Goal: Task Accomplishment & Management: Use online tool/utility

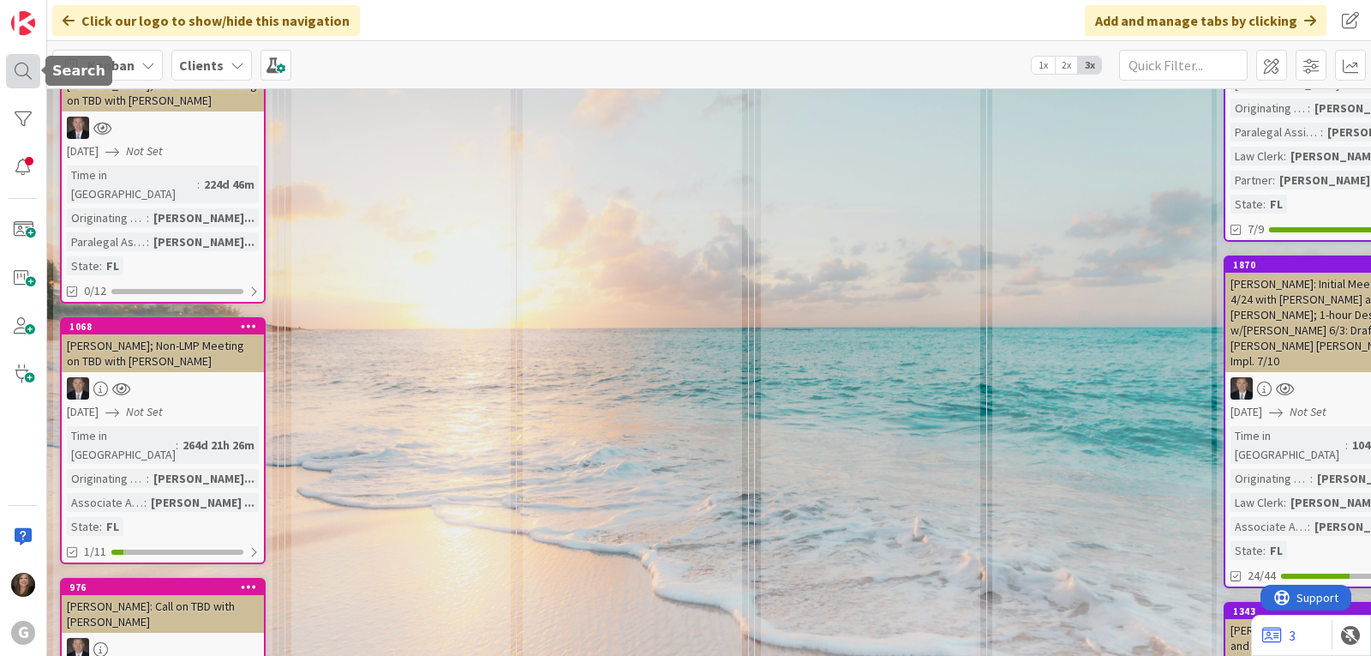
click at [25, 69] on div at bounding box center [23, 71] width 34 height 34
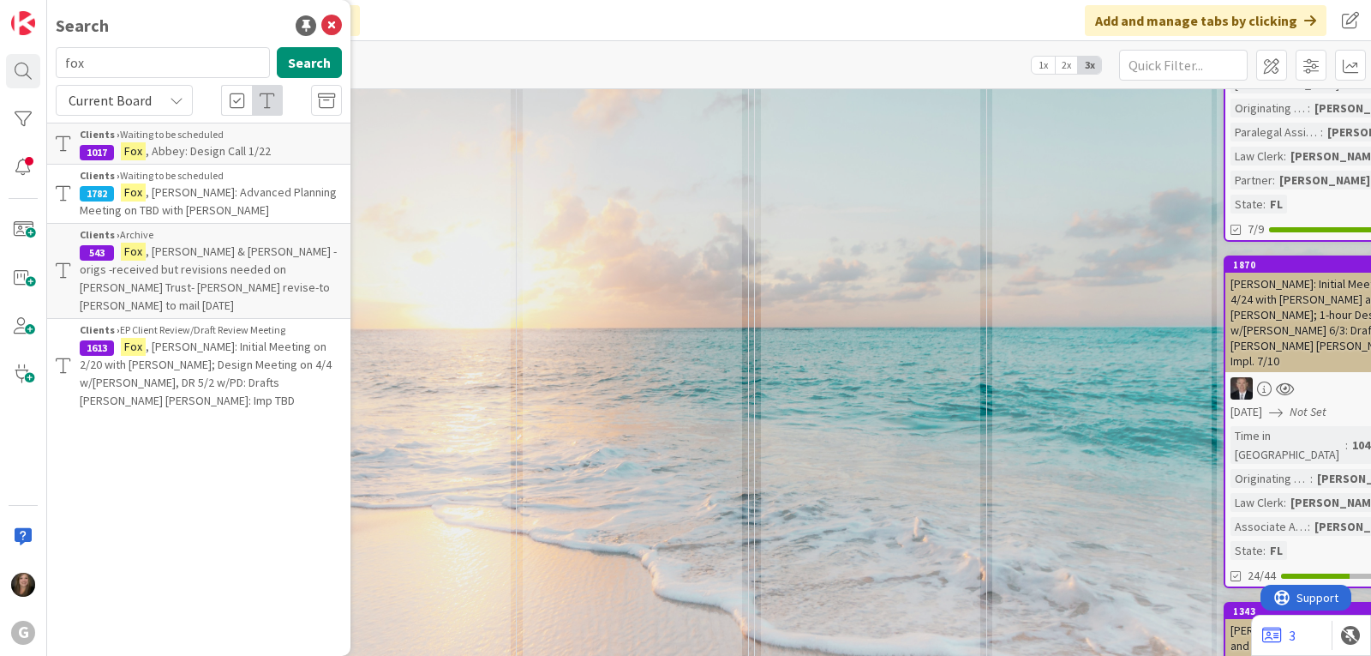
drag, startPoint x: 137, startPoint y: 66, endPoint x: 60, endPoint y: 54, distance: 78.1
click at [60, 54] on input "fox" at bounding box center [163, 62] width 214 height 31
type input "de [PERSON_NAME]"
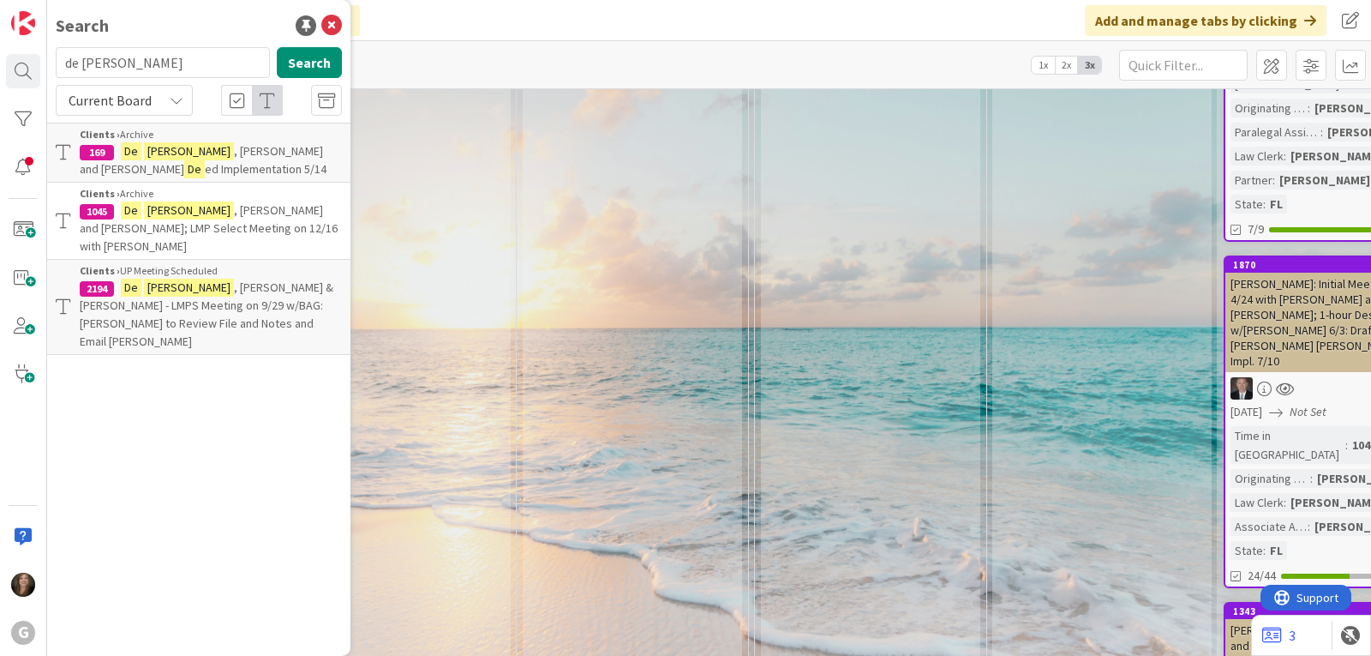
click at [116, 145] on p "[PERSON_NAME] and [PERSON_NAME] ed Implementation 5/14" at bounding box center [211, 160] width 262 height 36
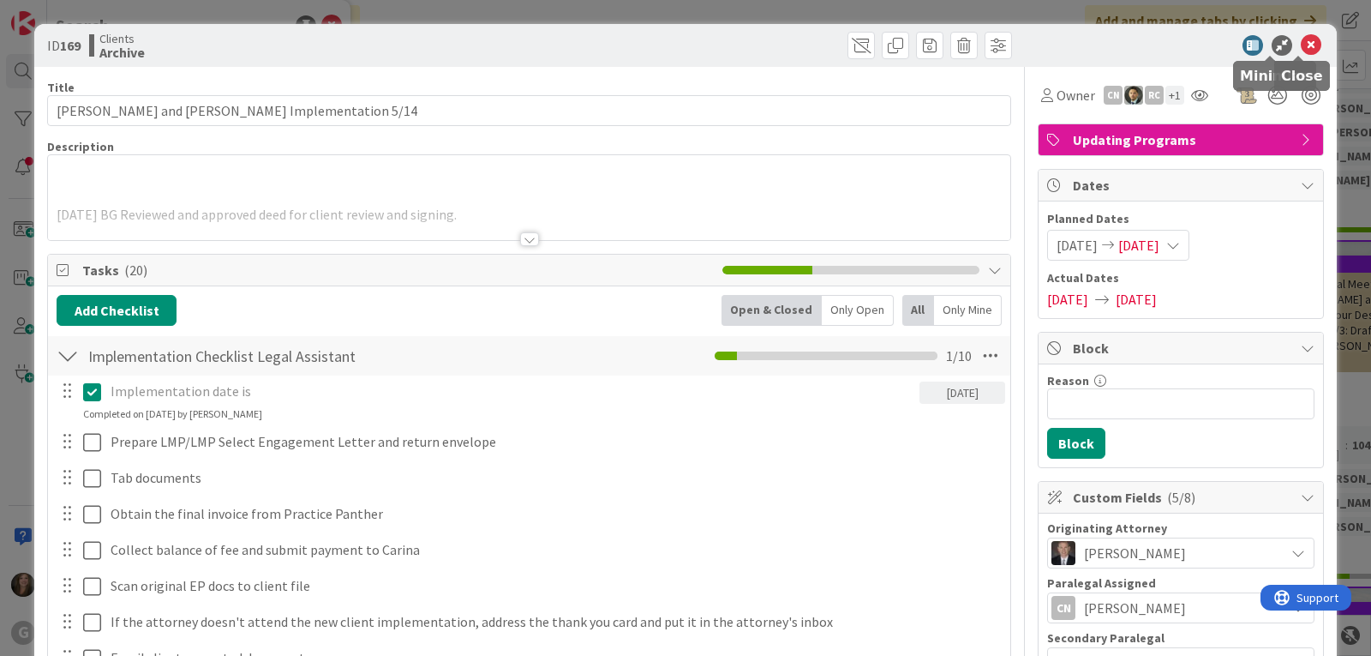
click at [1301, 40] on icon at bounding box center [1311, 45] width 21 height 21
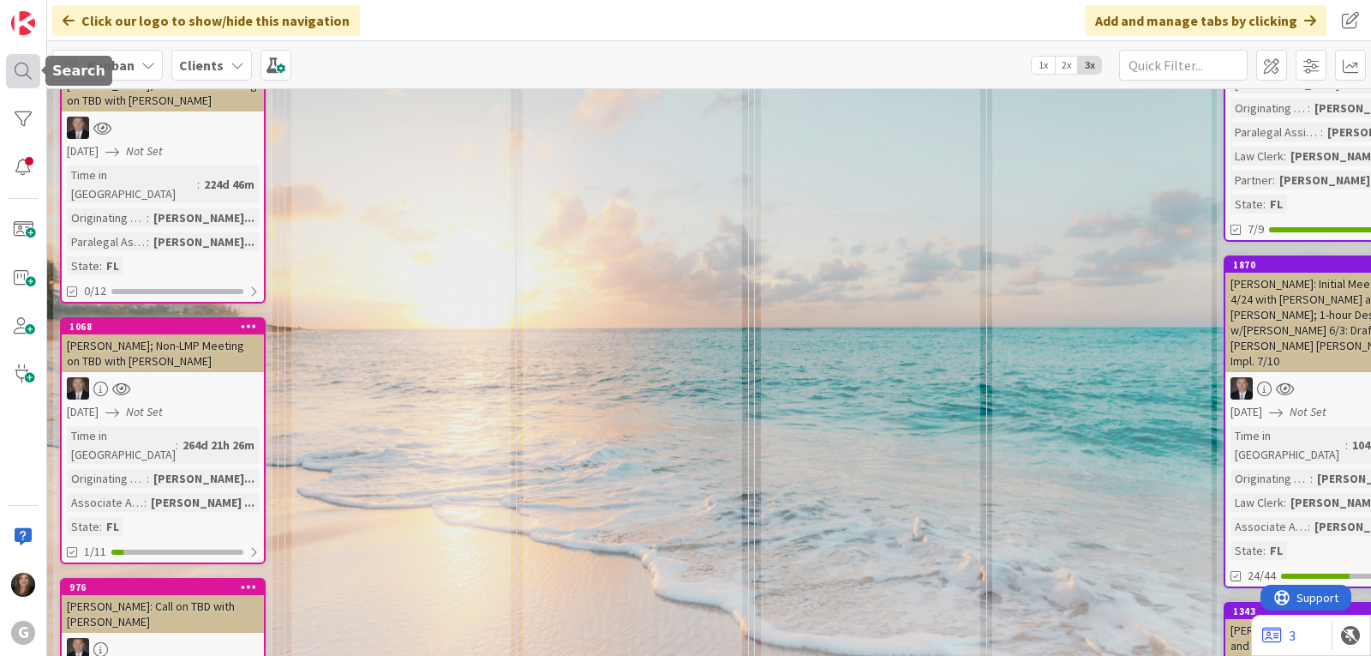
click at [9, 75] on div at bounding box center [23, 71] width 34 height 34
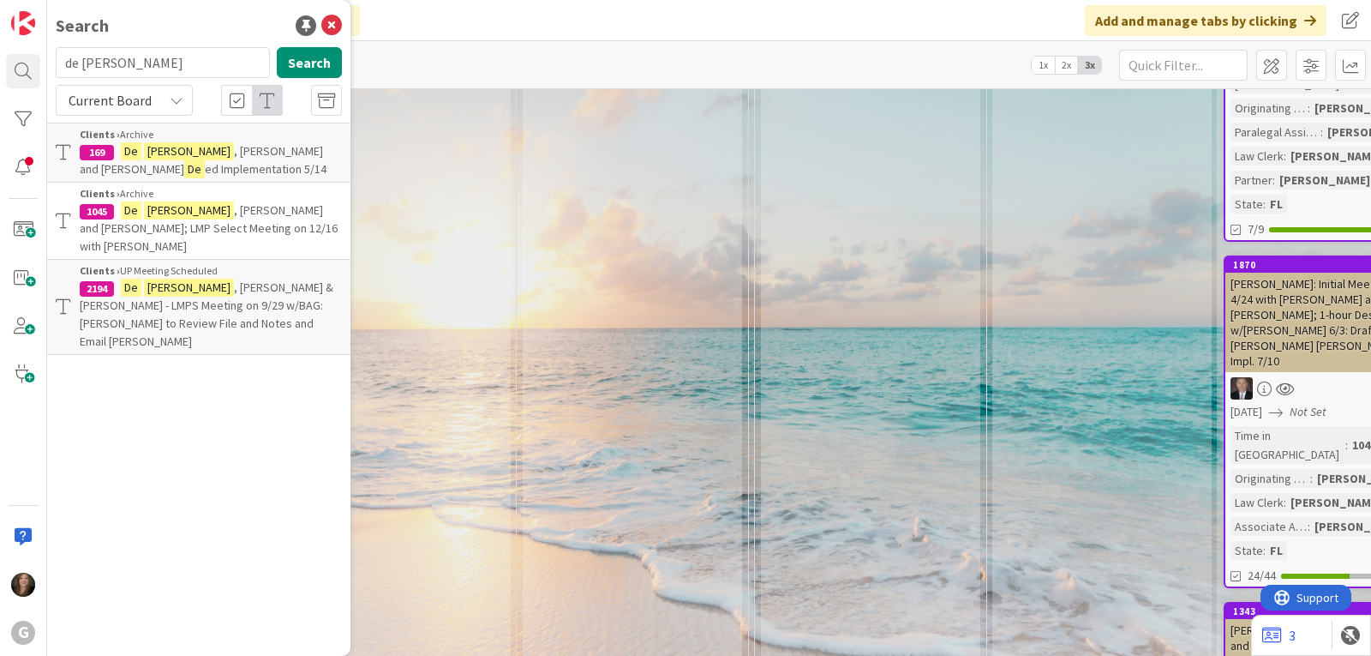
click at [216, 279] on span ", [PERSON_NAME] & [PERSON_NAME] - LMPS Meeting on 9/29 w/BAG: [PERSON_NAME] to …" at bounding box center [207, 313] width 254 height 69
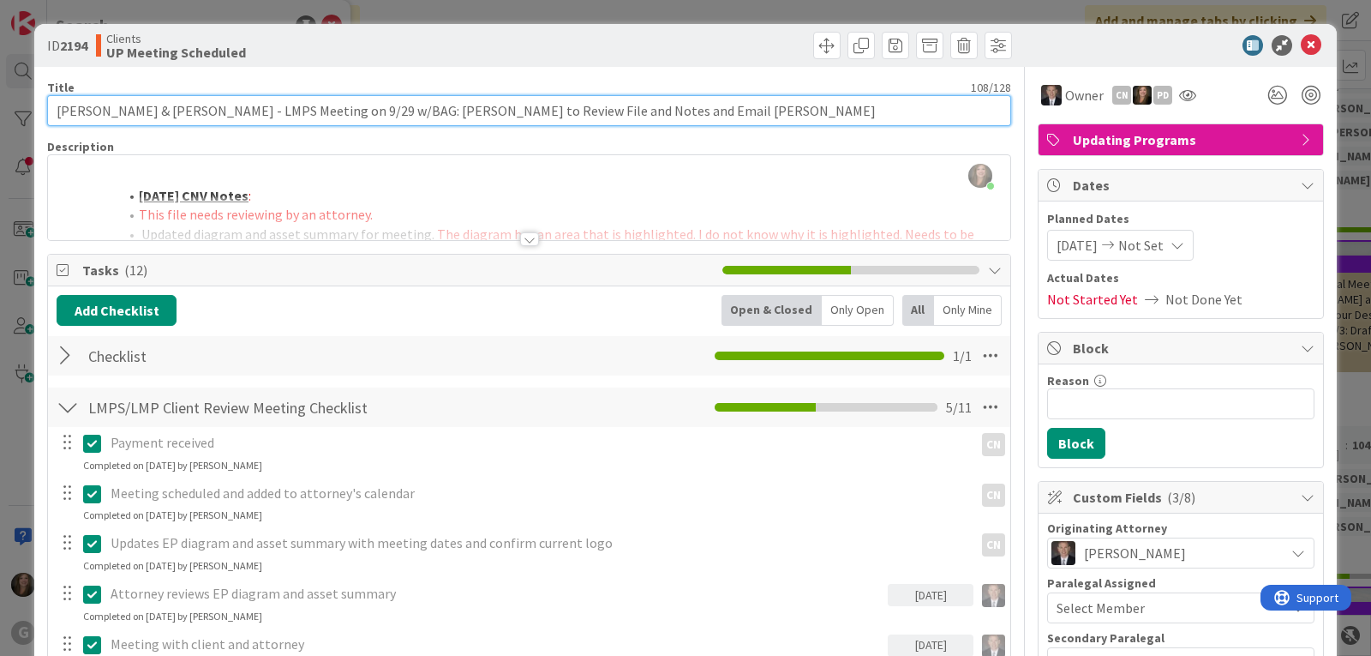
click at [688, 111] on input "[PERSON_NAME] & [PERSON_NAME] - LMPS Meeting on 9/29 w/BAG: [PERSON_NAME] to Re…" at bounding box center [529, 110] width 964 height 31
click at [329, 109] on input "[PERSON_NAME] & [PERSON_NAME] - LMPS Meeting on 9/29 w/BAG: [PERSON_NAME] to Re…" at bounding box center [529, 110] width 964 height 31
click at [740, 108] on input "[PERSON_NAME] & [PERSON_NAME] - LMPS Meeting 9/29: [PERSON_NAME] to Review File…" at bounding box center [529, 110] width 964 height 31
click at [468, 109] on input "[PERSON_NAME] & [PERSON_NAME] - LMPS Meeting 9/29: [PERSON_NAME] to Review File…" at bounding box center [529, 110] width 964 height 31
click at [769, 111] on input "[PERSON_NAME] & [PERSON_NAME] - LMPS Meeting 9/29: [PERSON_NAME] to Review File…" at bounding box center [529, 110] width 964 height 31
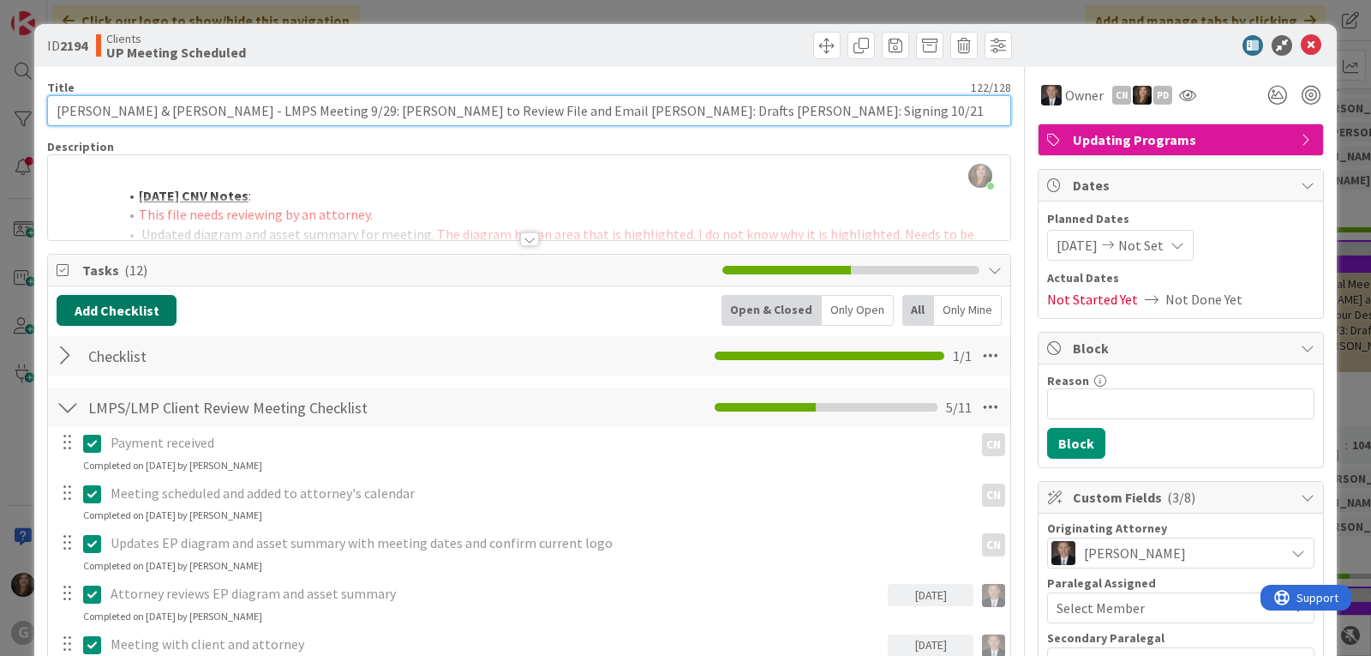
type input "[PERSON_NAME] & [PERSON_NAME] - LMPS Meeting 9/29: [PERSON_NAME] to Review File…"
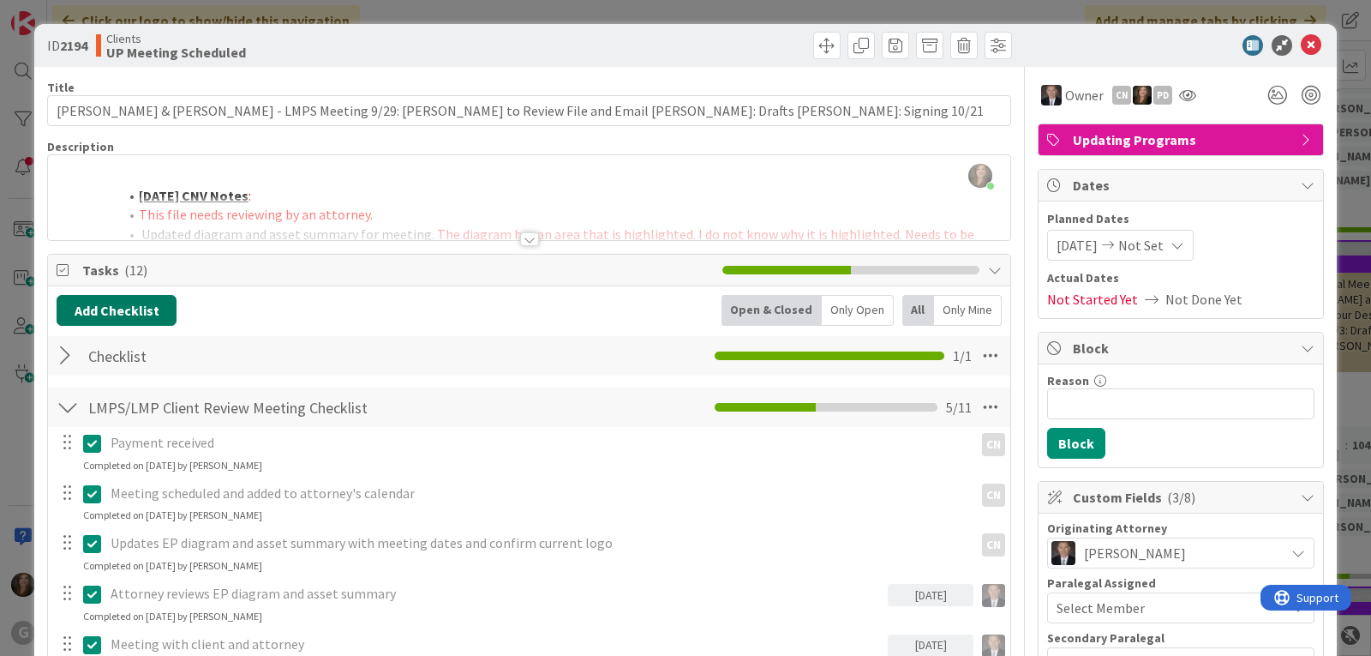
click at [136, 308] on button "Add Checklist" at bounding box center [117, 310] width 120 height 31
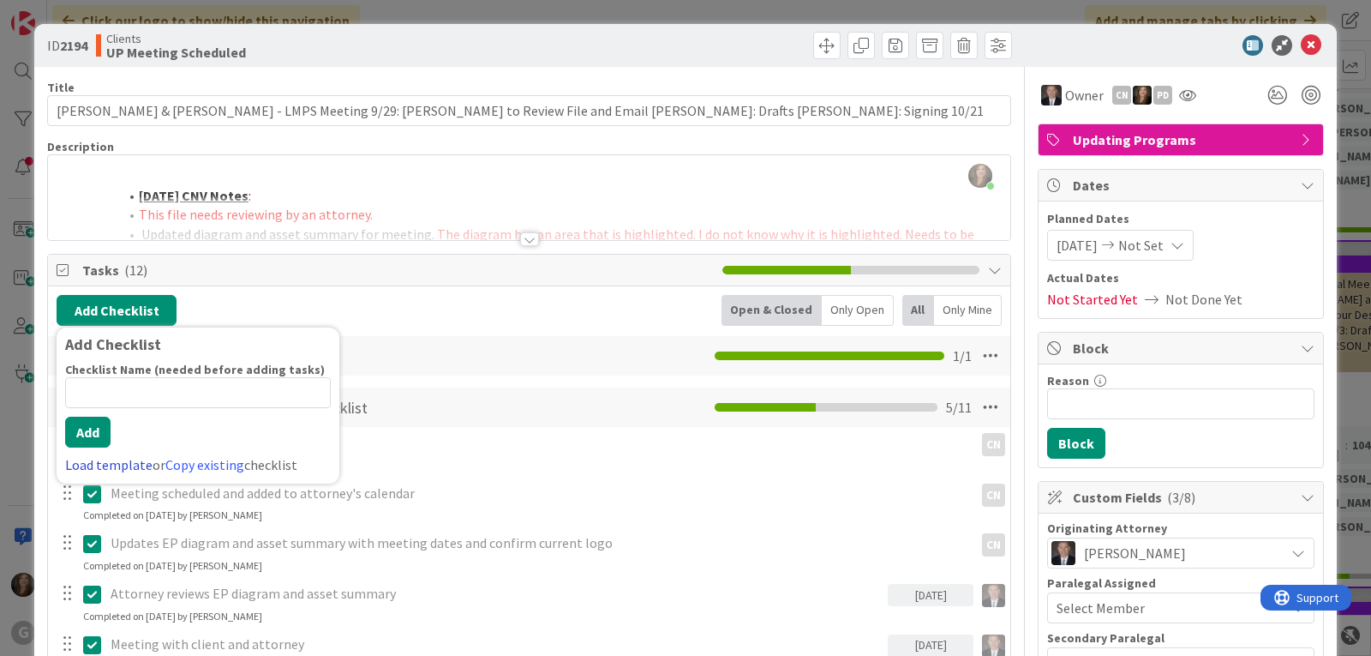
click at [86, 467] on link "Load template" at bounding box center [108, 464] width 87 height 17
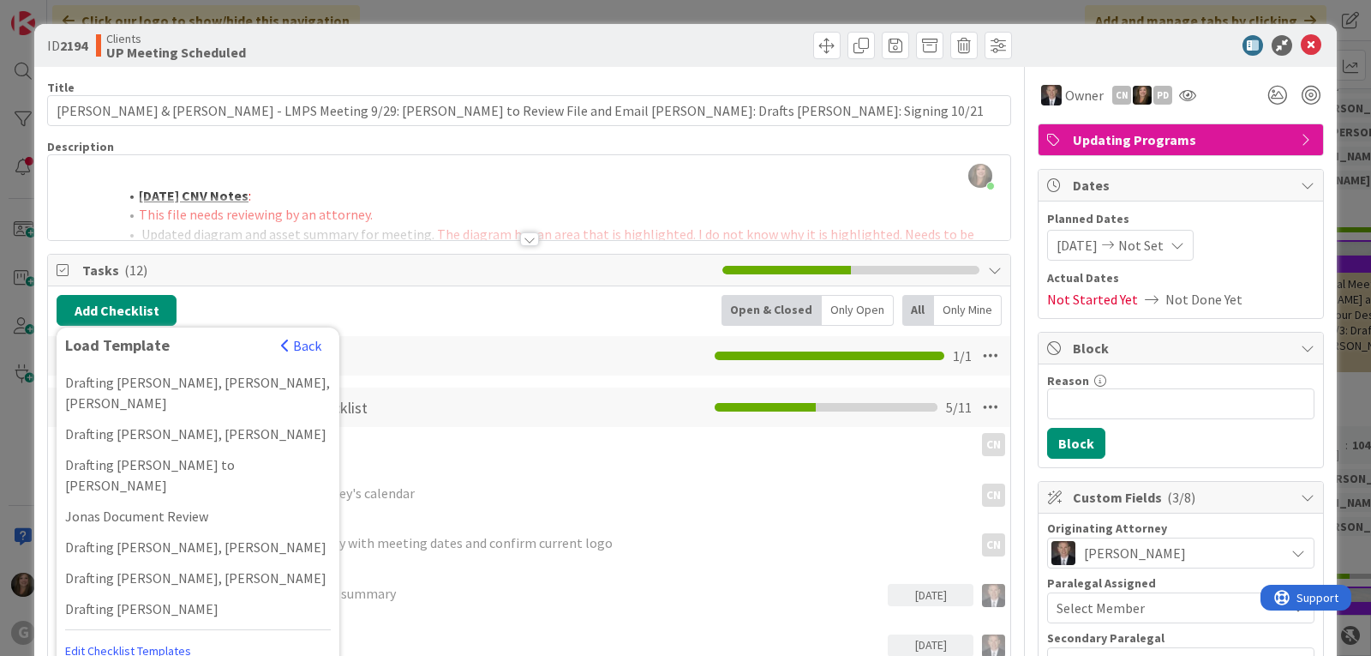
scroll to position [1285, 0]
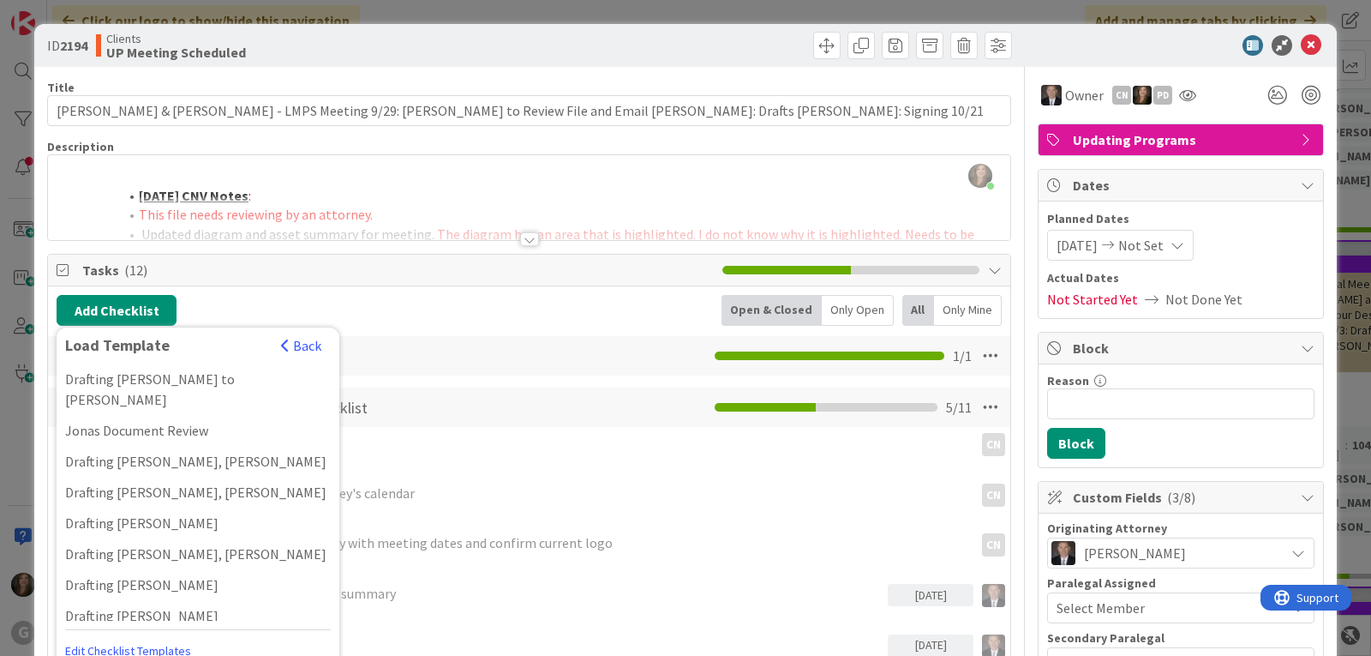
click at [127, 631] on div "Drafting [PERSON_NAME]" at bounding box center [198, 646] width 283 height 31
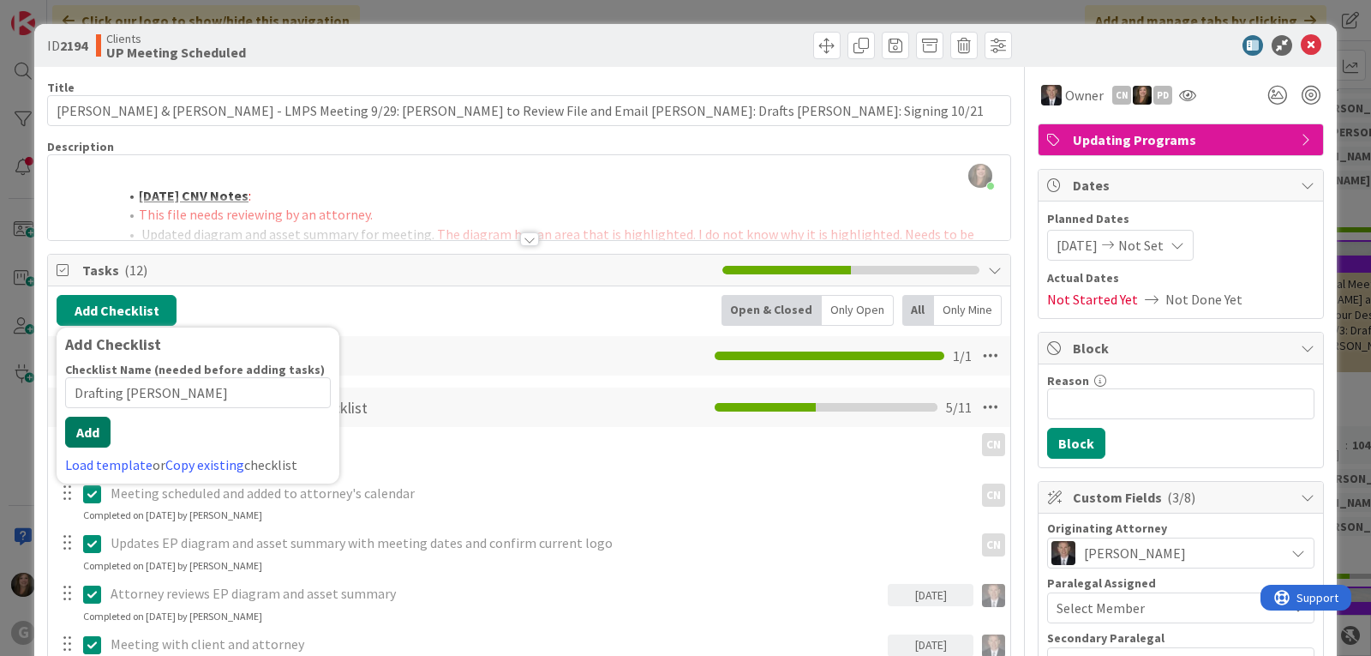
click at [93, 442] on button "Add" at bounding box center [87, 431] width 45 height 31
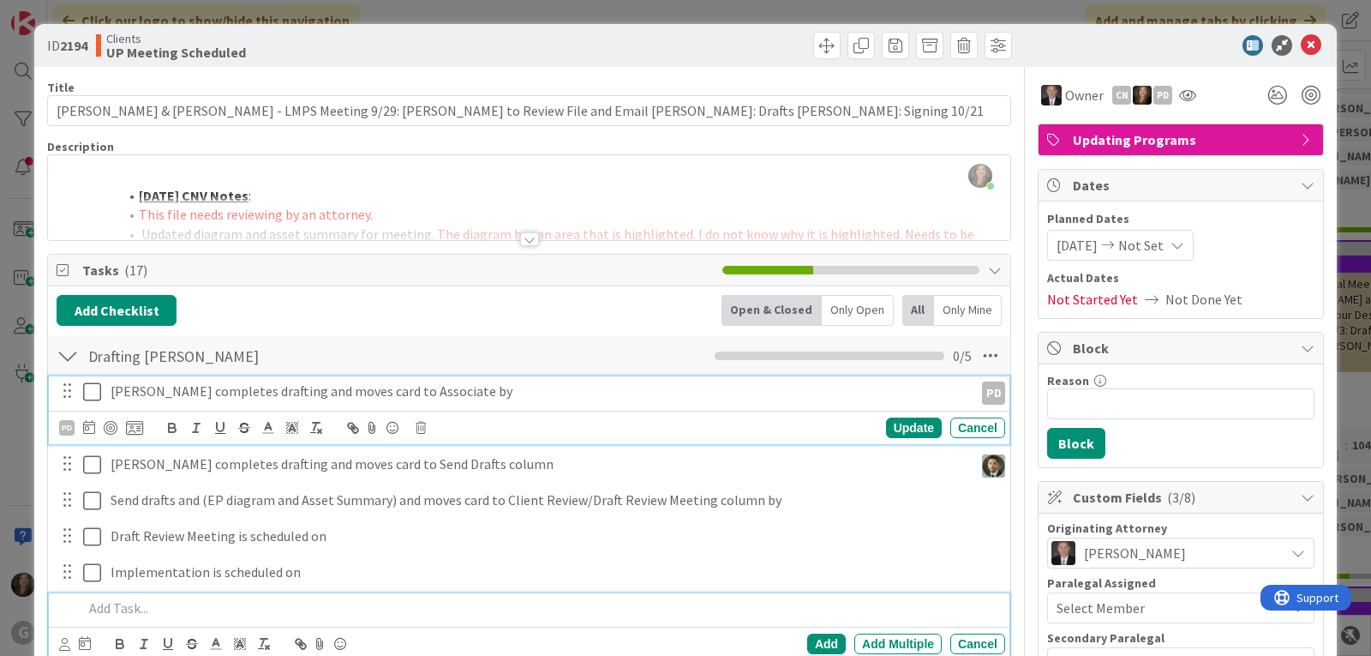
click at [169, 397] on p "[PERSON_NAME] completes drafting and moves card to Associate by" at bounding box center [539, 391] width 856 height 20
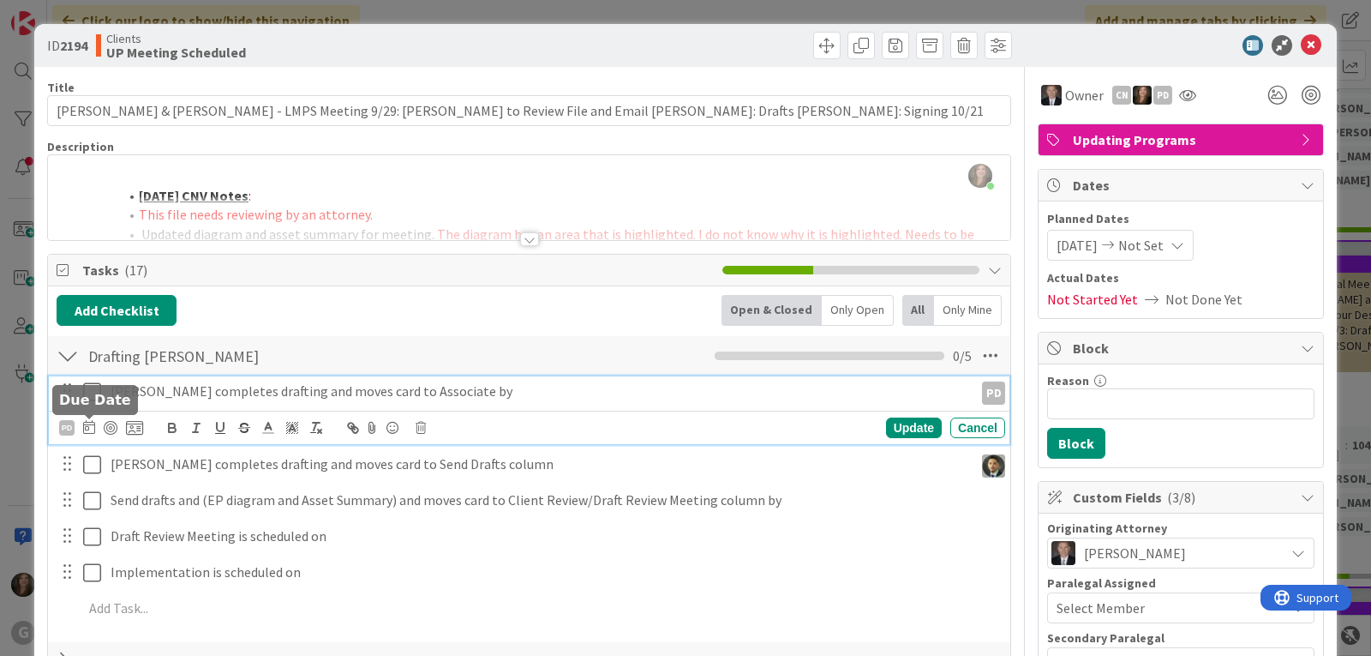
click at [91, 427] on icon at bounding box center [89, 427] width 12 height 14
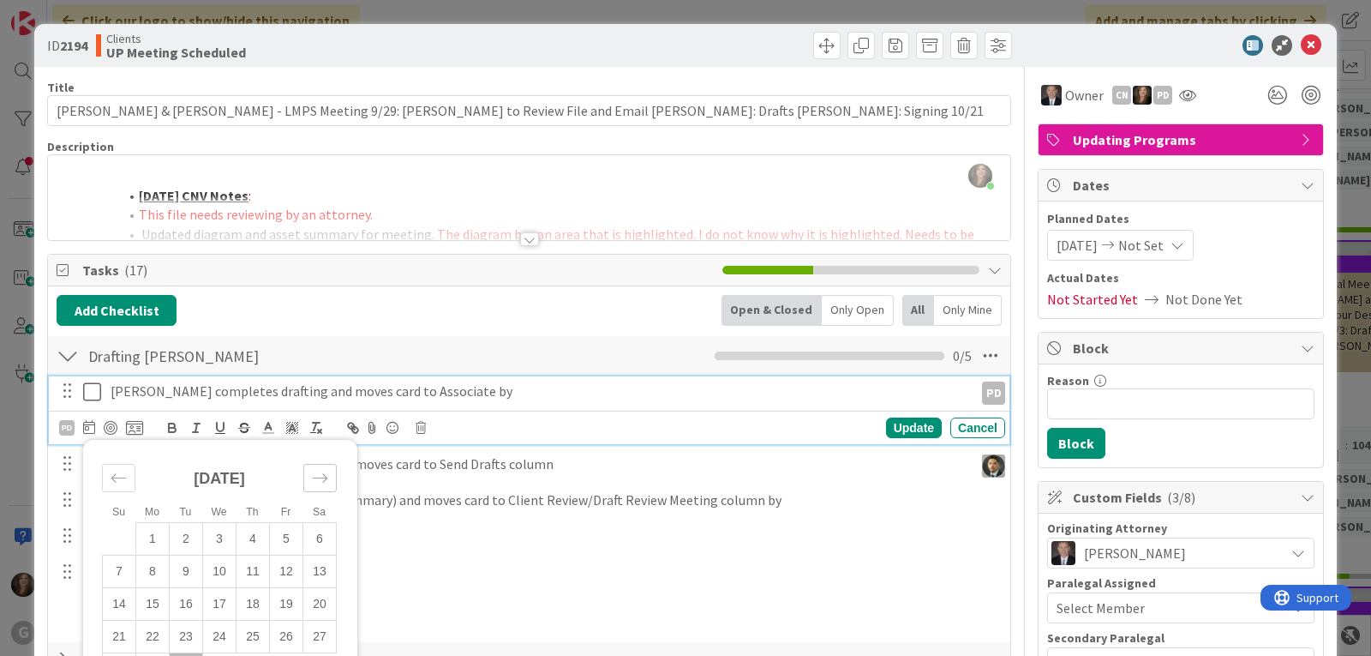
click at [326, 479] on icon "Move forward to switch to the next month." at bounding box center [320, 478] width 16 height 16
click at [178, 561] on td "7" at bounding box center [186, 570] width 33 height 33
type input "[DATE]"
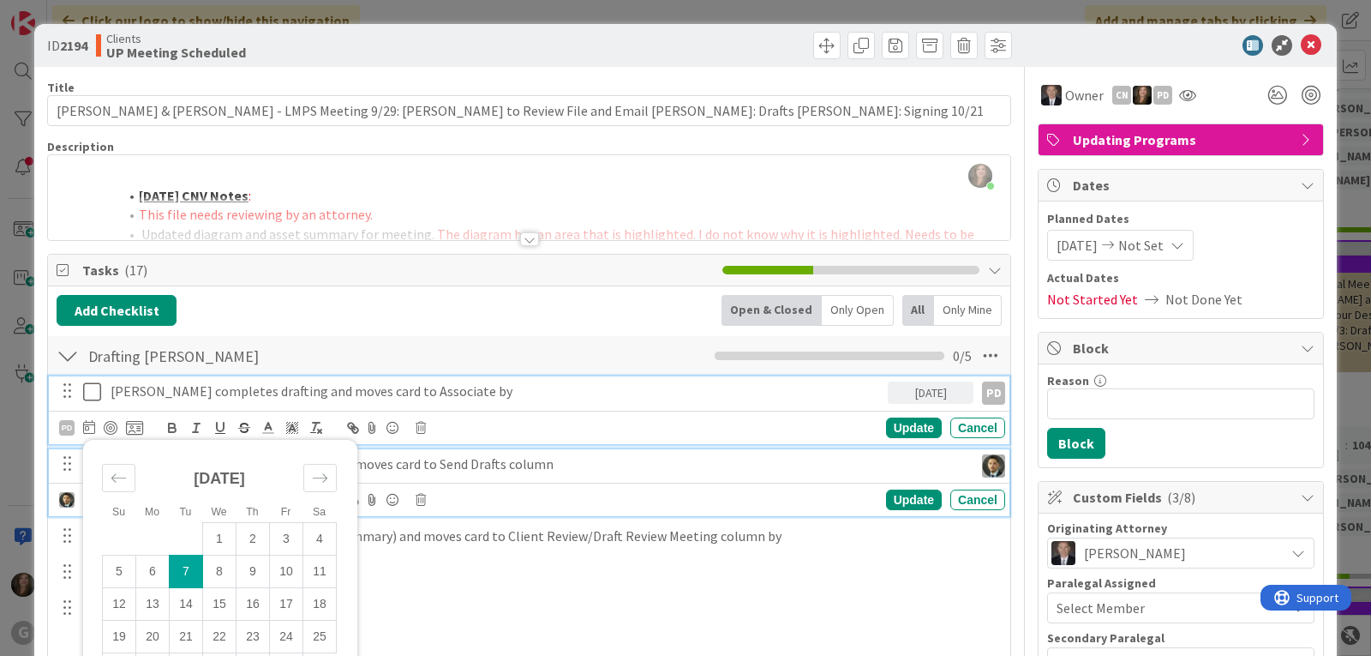
click at [394, 470] on p "[PERSON_NAME] completes drafting and moves card to Send Drafts column" at bounding box center [539, 464] width 856 height 20
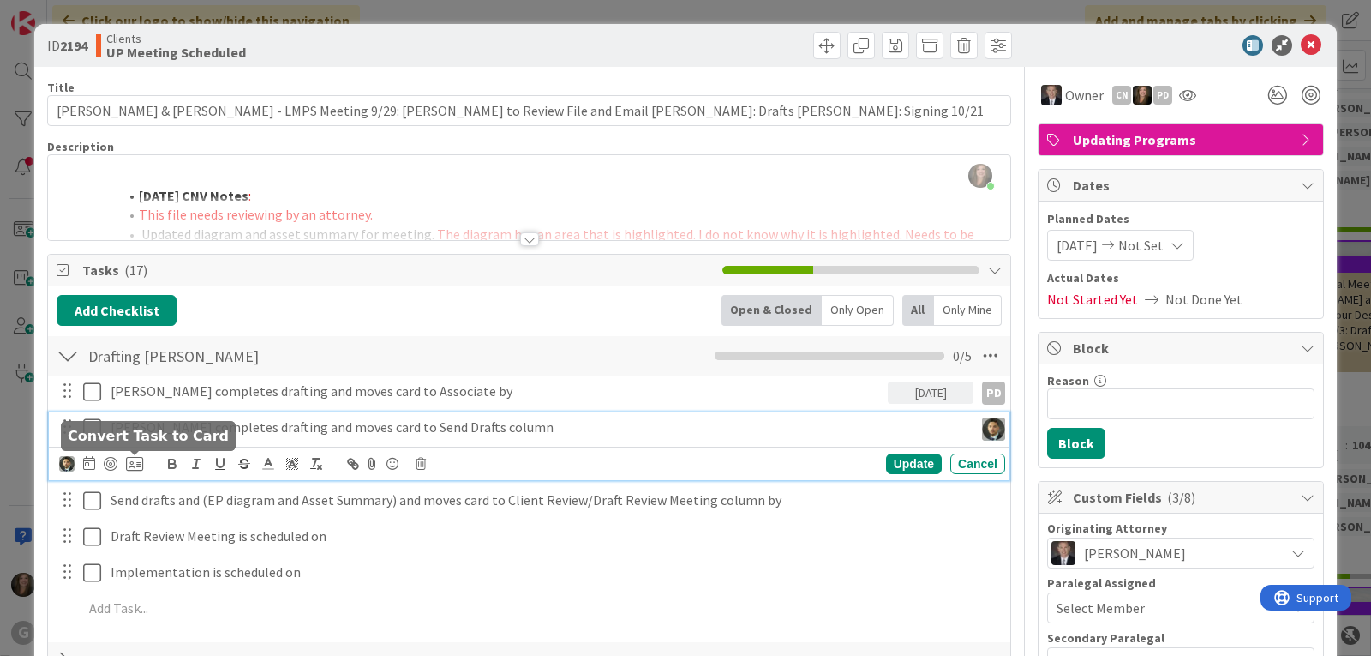
click at [90, 461] on icon at bounding box center [89, 463] width 12 height 14
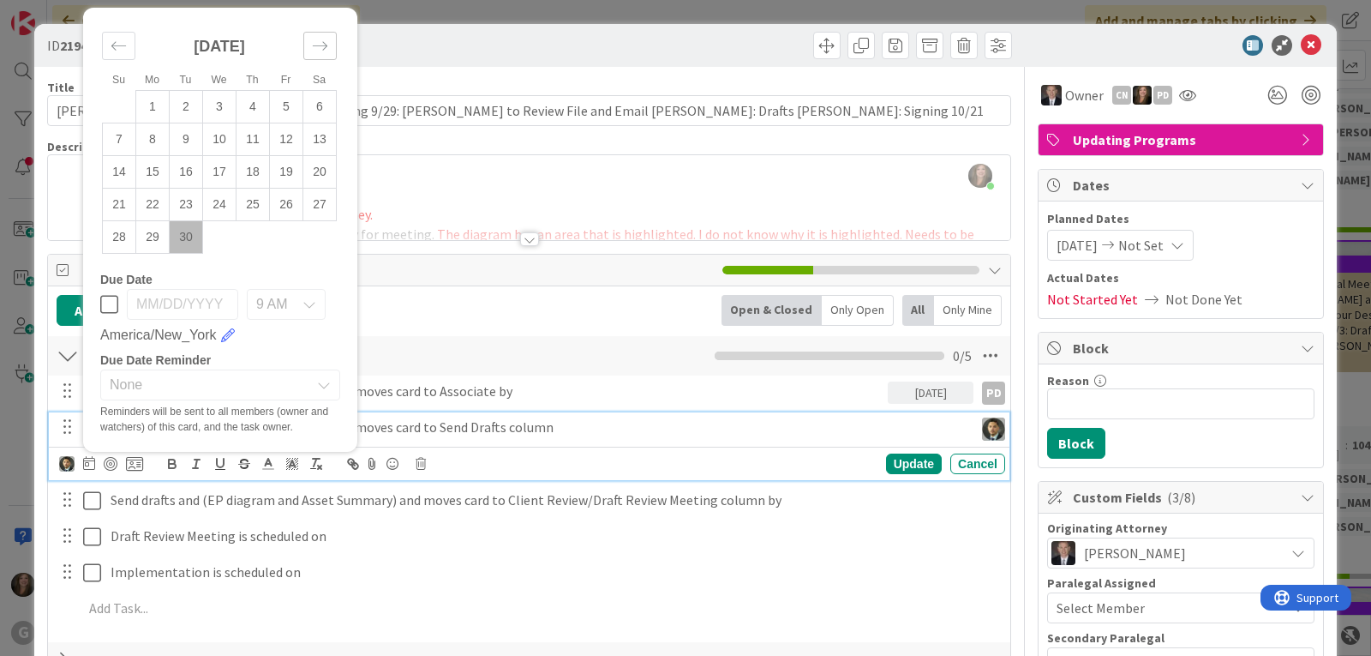
click at [317, 40] on icon "Move forward to switch to the next month." at bounding box center [320, 46] width 16 height 16
click at [188, 171] on td "14" at bounding box center [186, 171] width 33 height 33
type input "[DATE]"
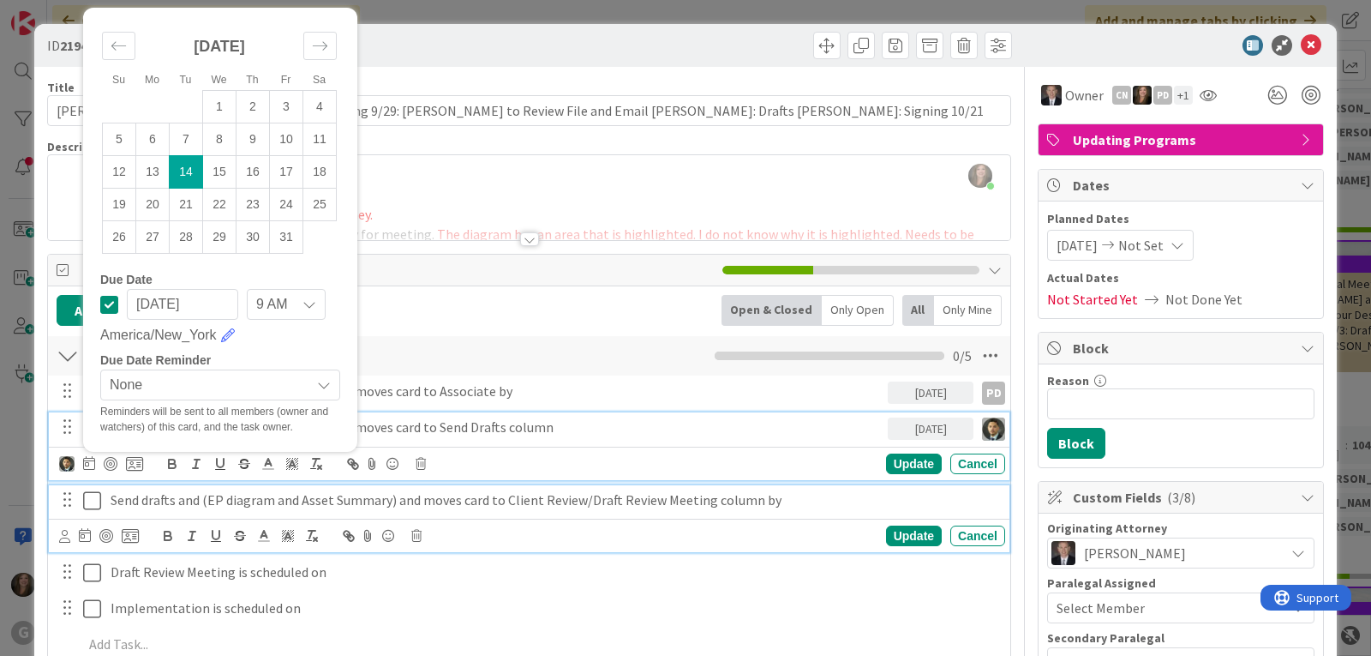
click at [179, 501] on p "Send drafts and (EP diagram and Asset Summary) and moves card to Client Review/…" at bounding box center [555, 500] width 888 height 20
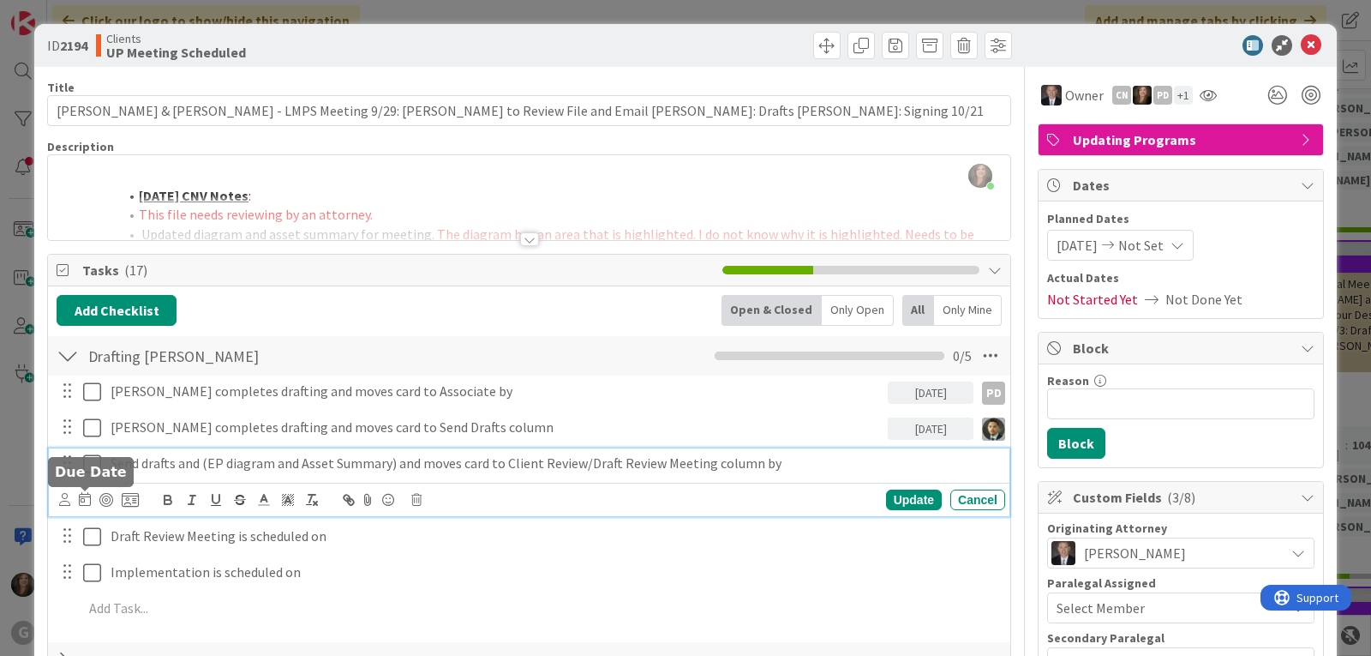
click at [84, 501] on icon at bounding box center [85, 499] width 12 height 14
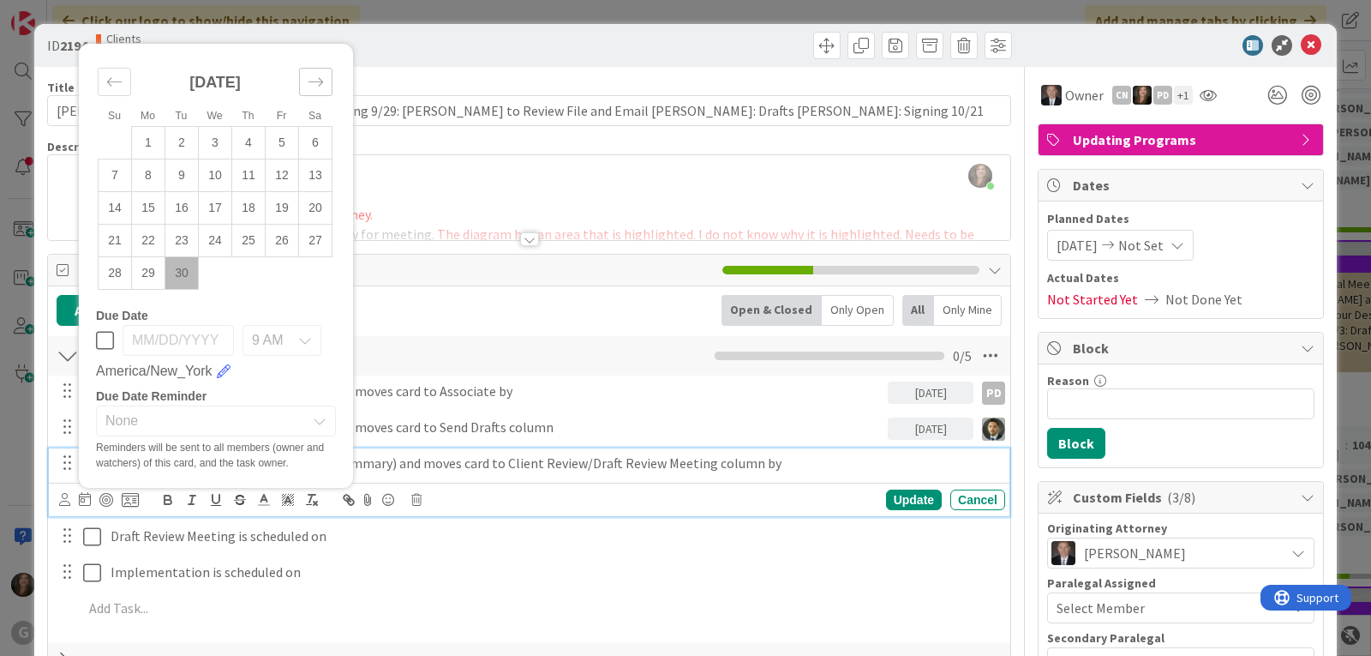
click at [316, 82] on icon "Move forward to switch to the next month." at bounding box center [316, 82] width 16 height 16
click at [191, 199] on td "14" at bounding box center [181, 207] width 33 height 33
type input "[DATE]"
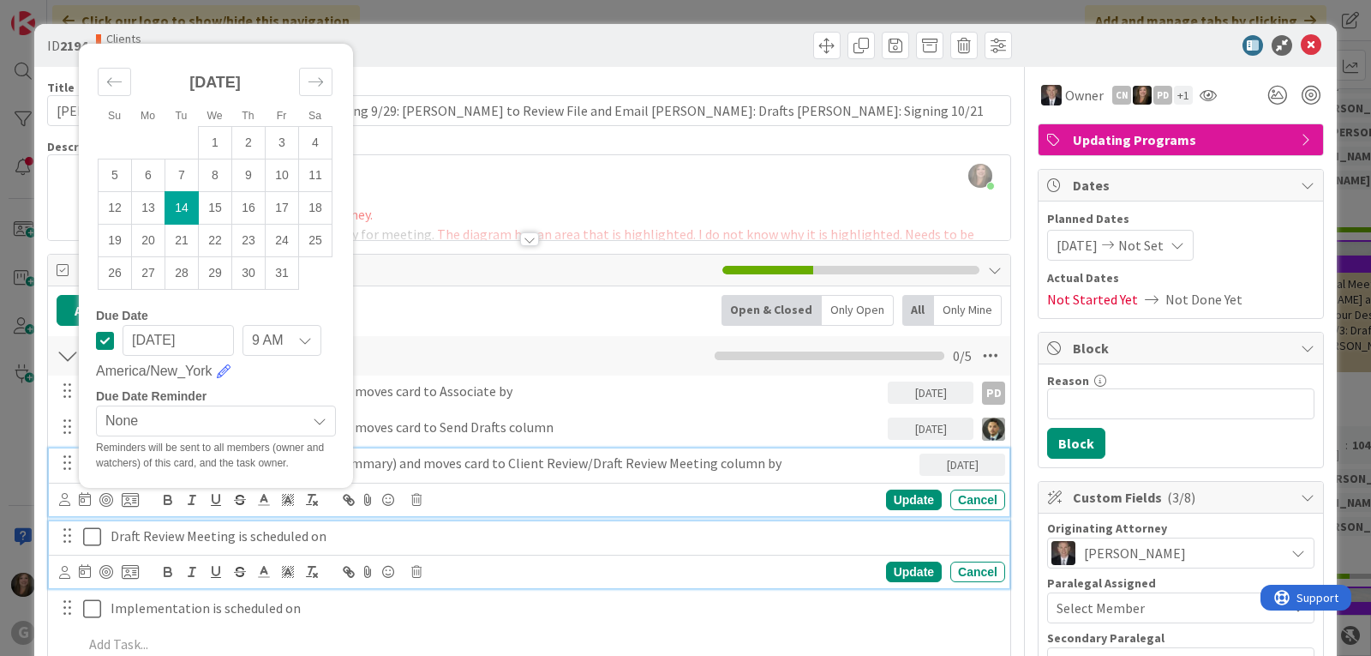
click at [211, 533] on p "Draft Review Meeting is scheduled on" at bounding box center [555, 536] width 888 height 20
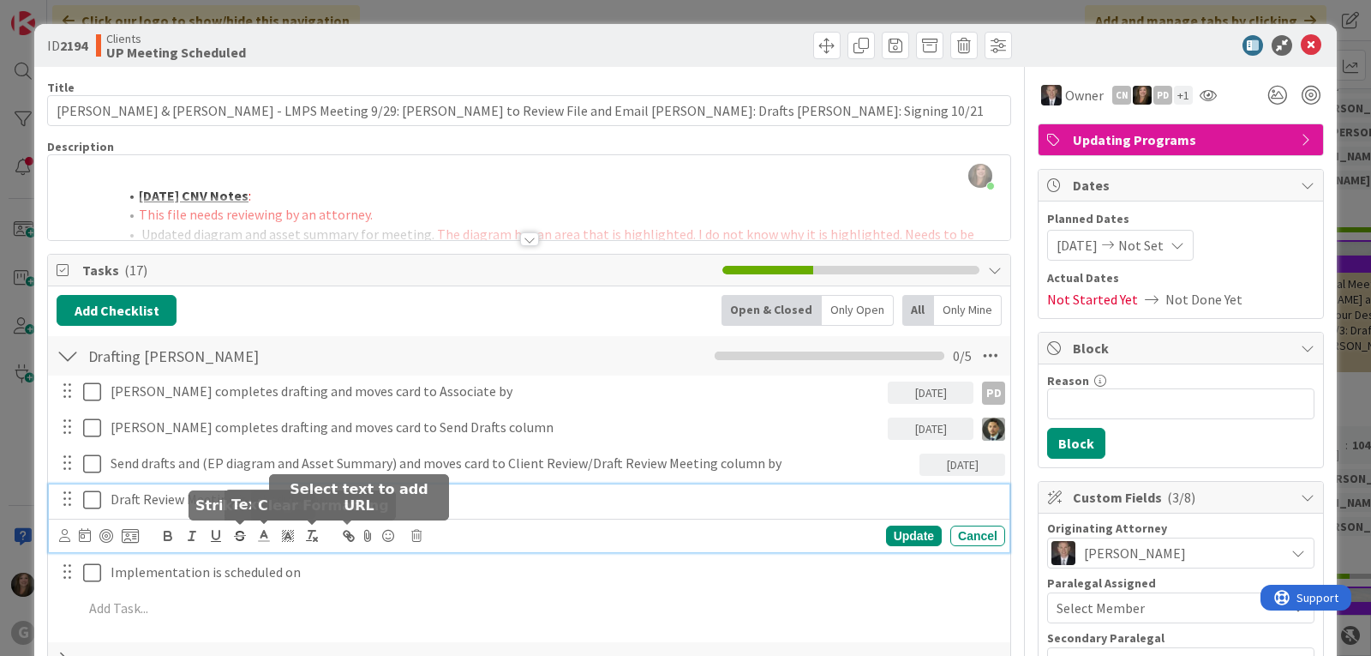
click at [417, 534] on icon at bounding box center [416, 536] width 10 height 12
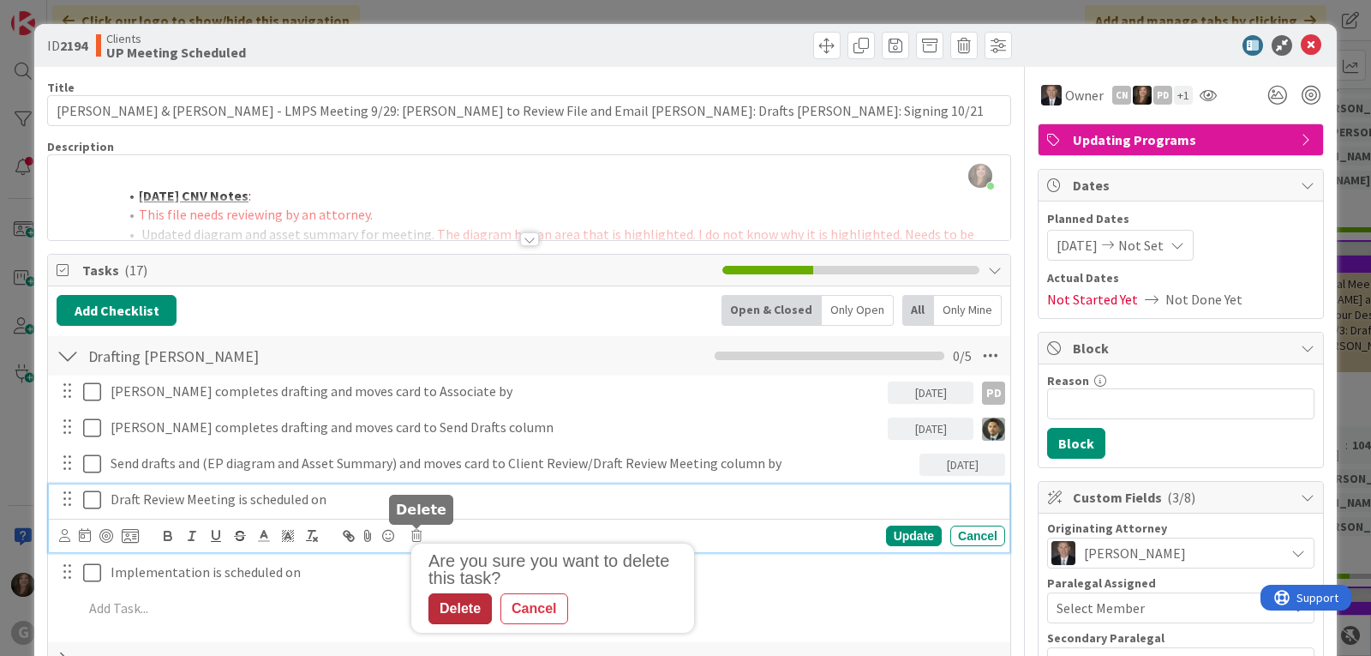
click at [458, 607] on div "Delete" at bounding box center [459, 608] width 63 height 31
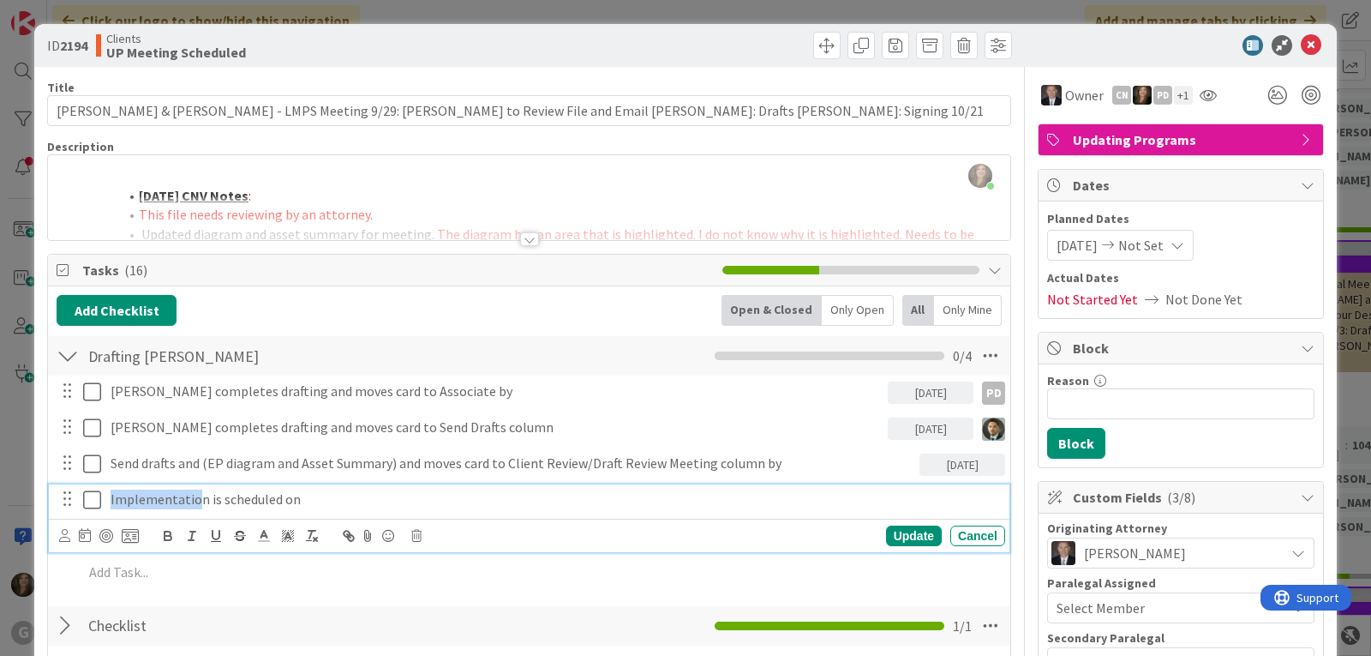
drag, startPoint x: 199, startPoint y: 497, endPoint x: 108, endPoint y: 492, distance: 91.0
click at [108, 492] on div "Implementation is scheduled on" at bounding box center [554, 499] width 901 height 30
click at [302, 495] on p "Signing is scheduled on" at bounding box center [555, 499] width 888 height 20
click at [82, 531] on icon at bounding box center [85, 535] width 12 height 14
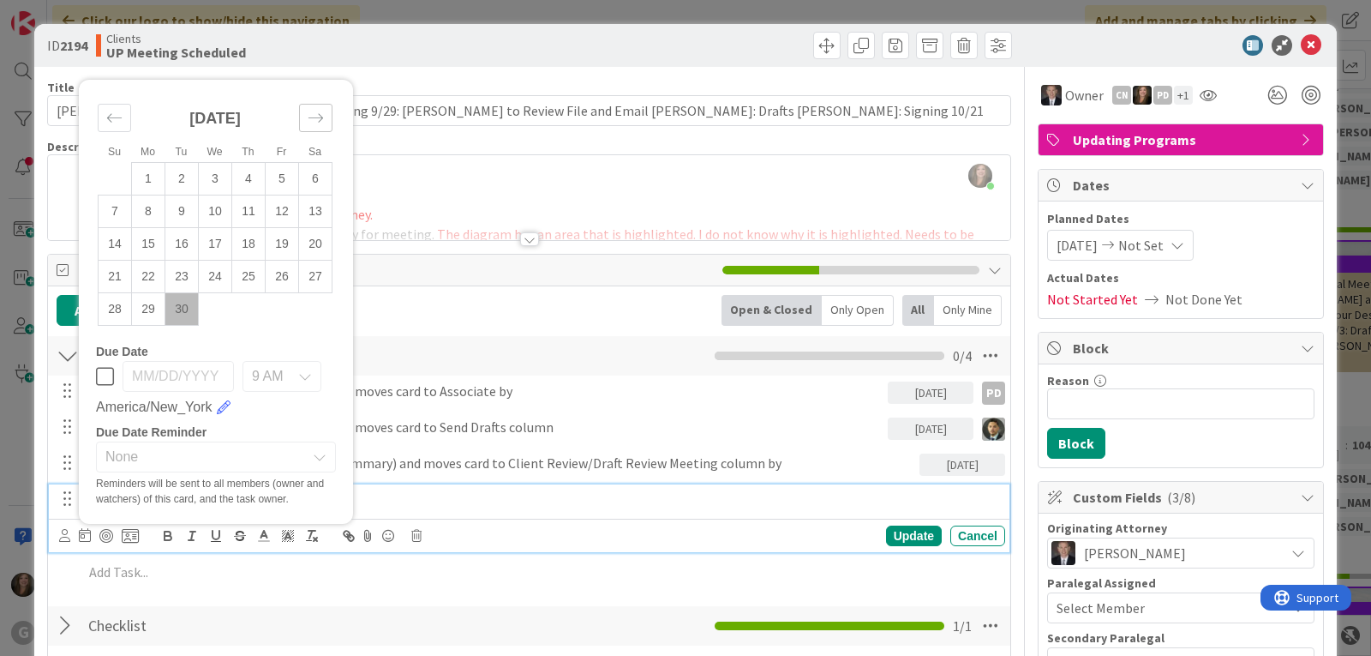
click at [320, 111] on icon "Move forward to switch to the next month." at bounding box center [316, 118] width 16 height 16
click at [175, 268] on td "21" at bounding box center [181, 276] width 33 height 33
type input "[DATE]"
click at [908, 536] on div "Update" at bounding box center [914, 535] width 56 height 21
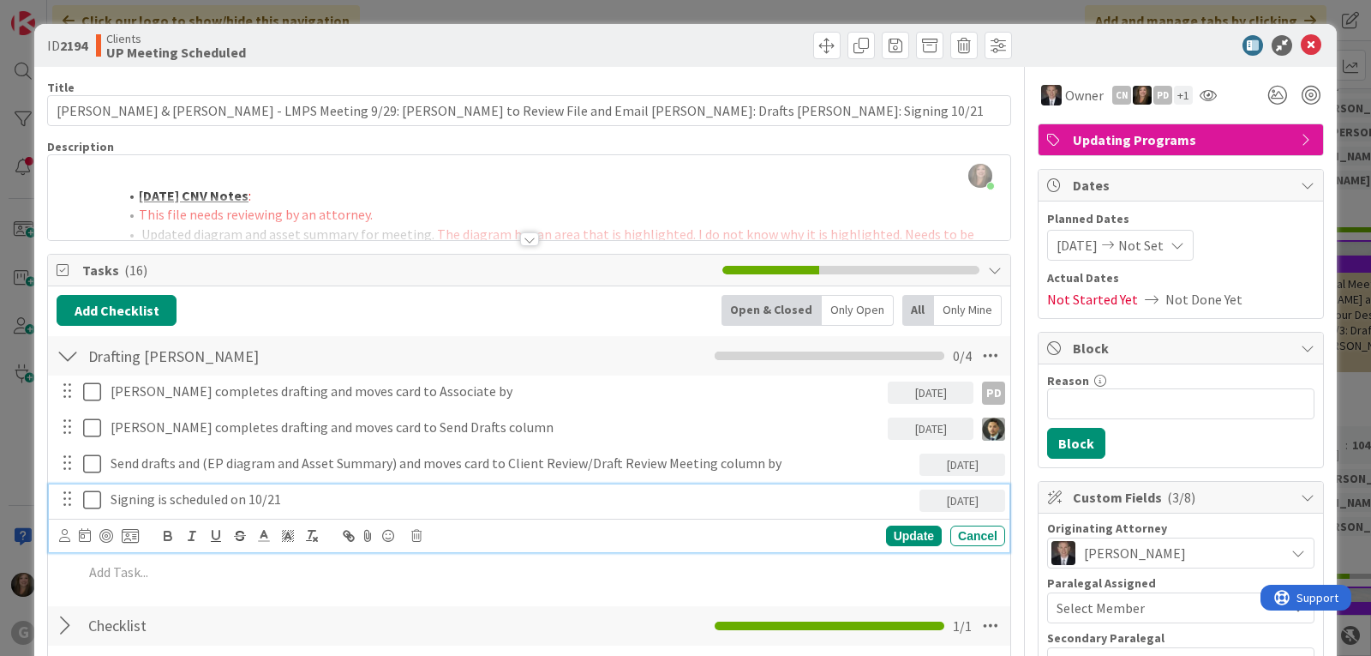
click at [92, 500] on icon at bounding box center [92, 499] width 18 height 21
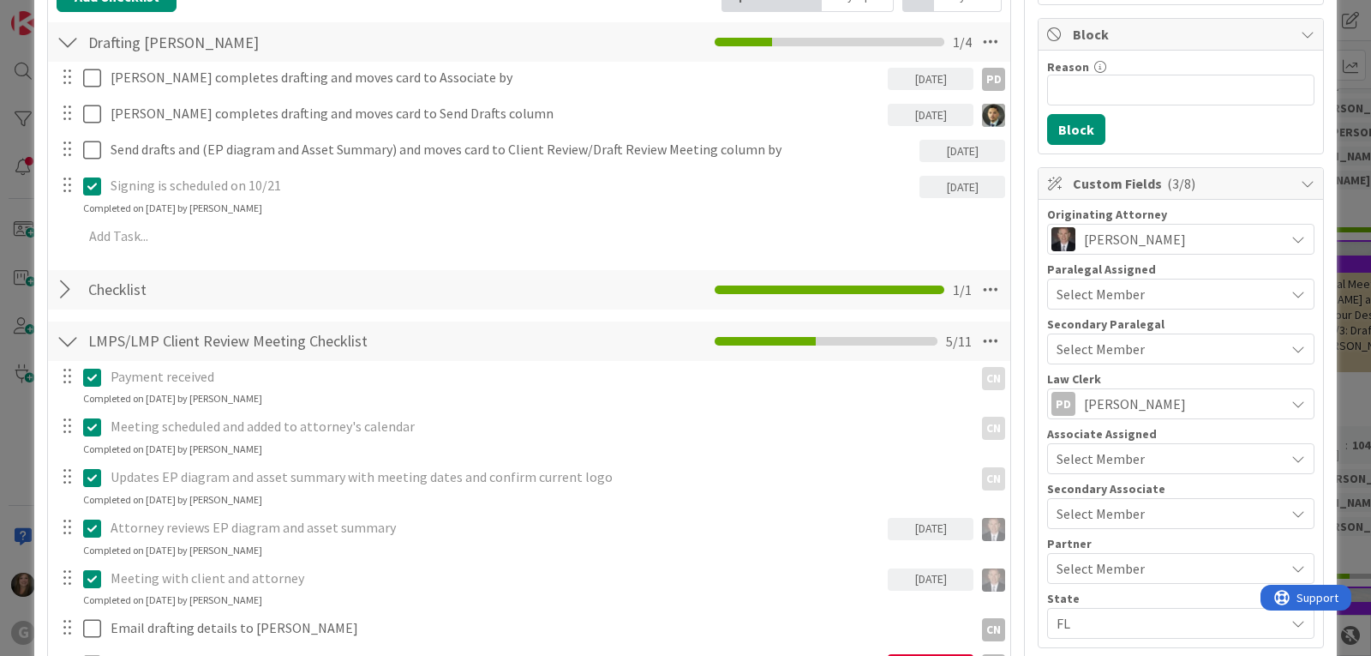
scroll to position [343, 0]
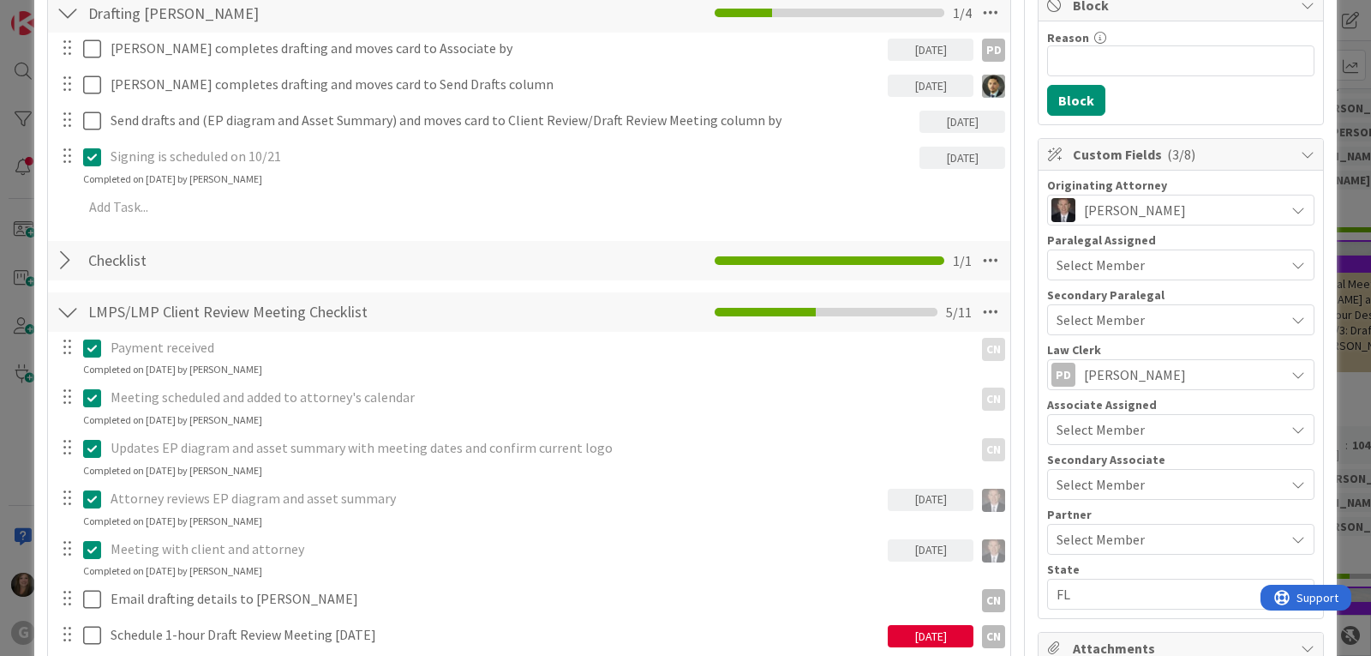
click at [1137, 428] on div "Select Member" at bounding box center [1171, 429] width 228 height 21
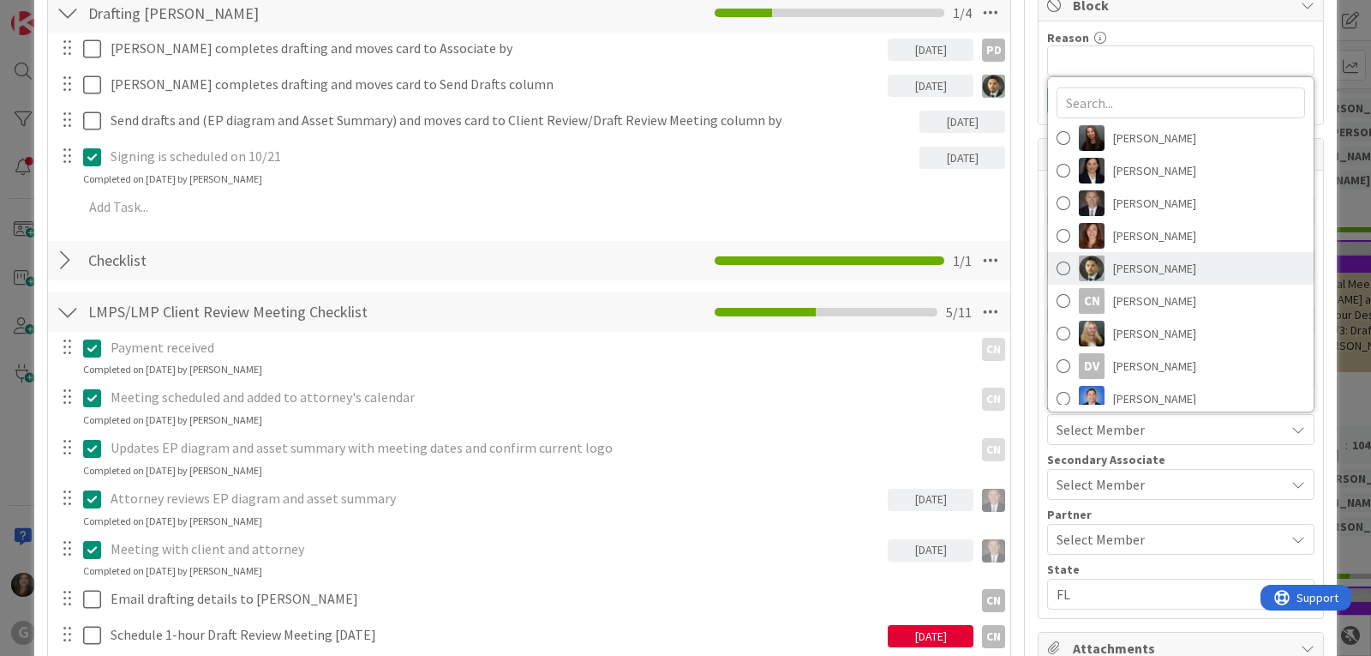
click at [1126, 273] on span "[PERSON_NAME]" at bounding box center [1154, 268] width 83 height 26
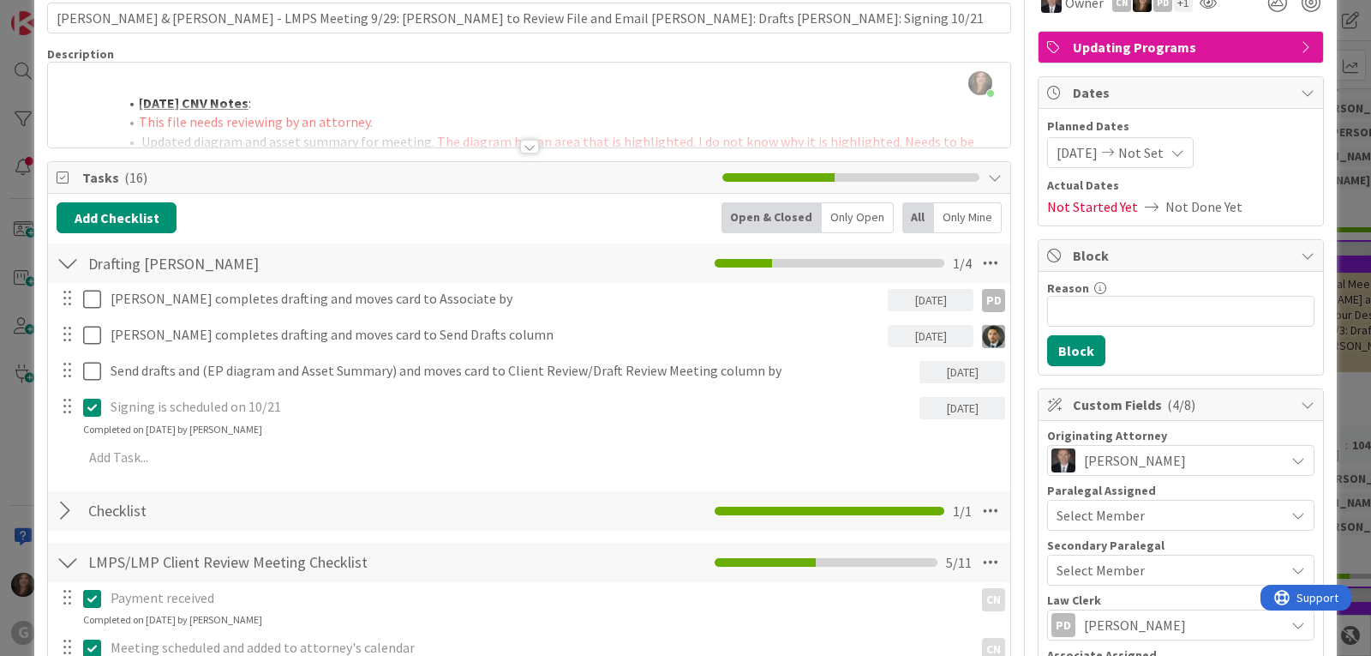
scroll to position [0, 0]
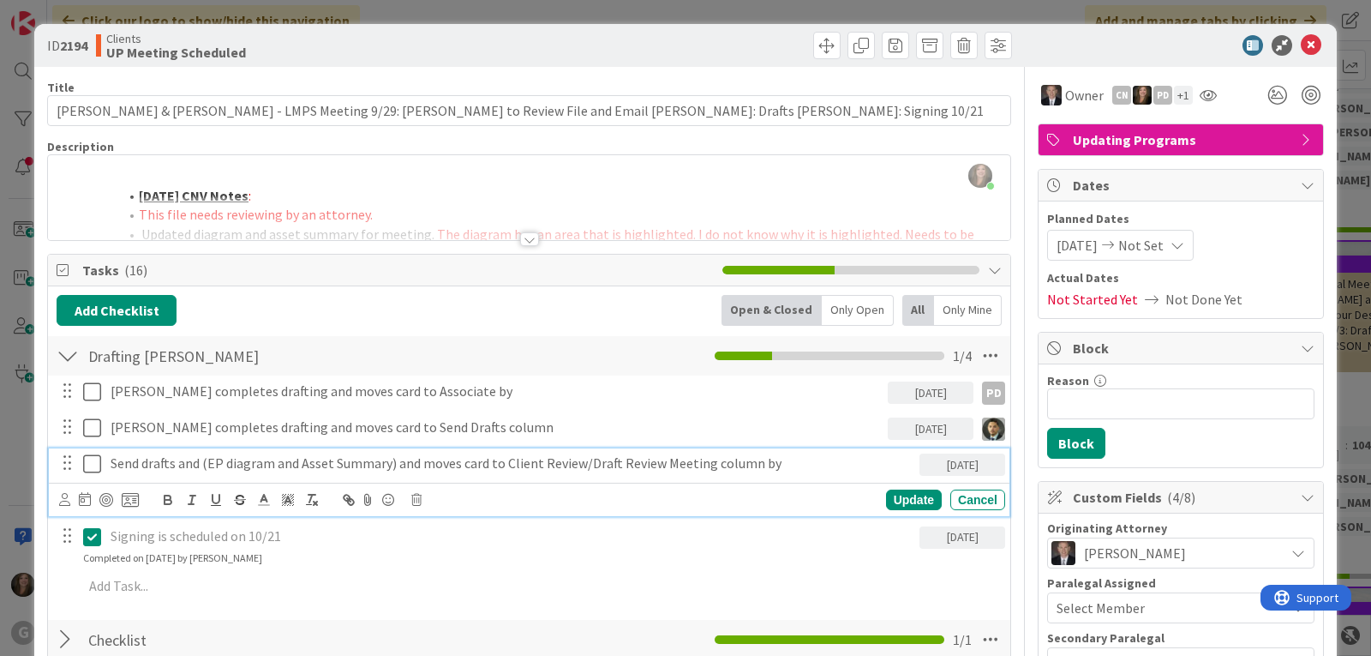
click at [502, 463] on p "Send drafts and (EP diagram and Asset Summary) and moves card to Client Review/…" at bounding box center [512, 463] width 802 height 20
click at [815, 42] on span at bounding box center [826, 45] width 27 height 27
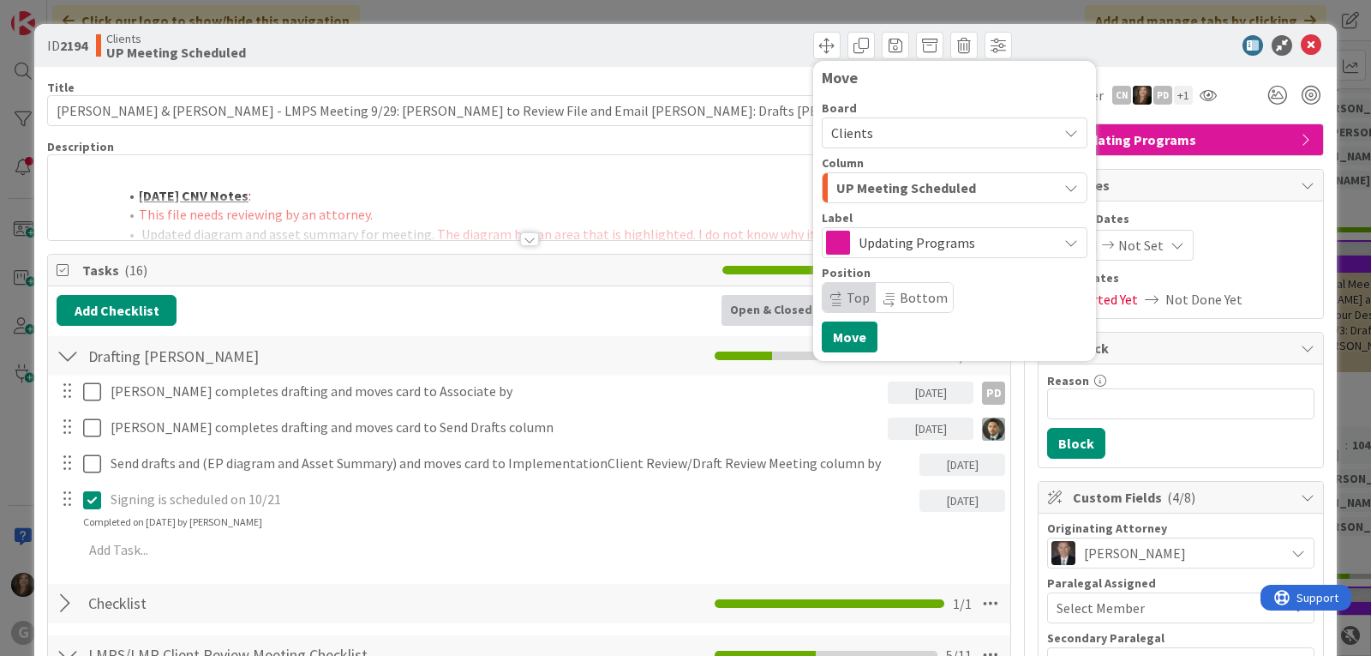
click at [1064, 188] on icon "button" at bounding box center [1071, 188] width 14 height 14
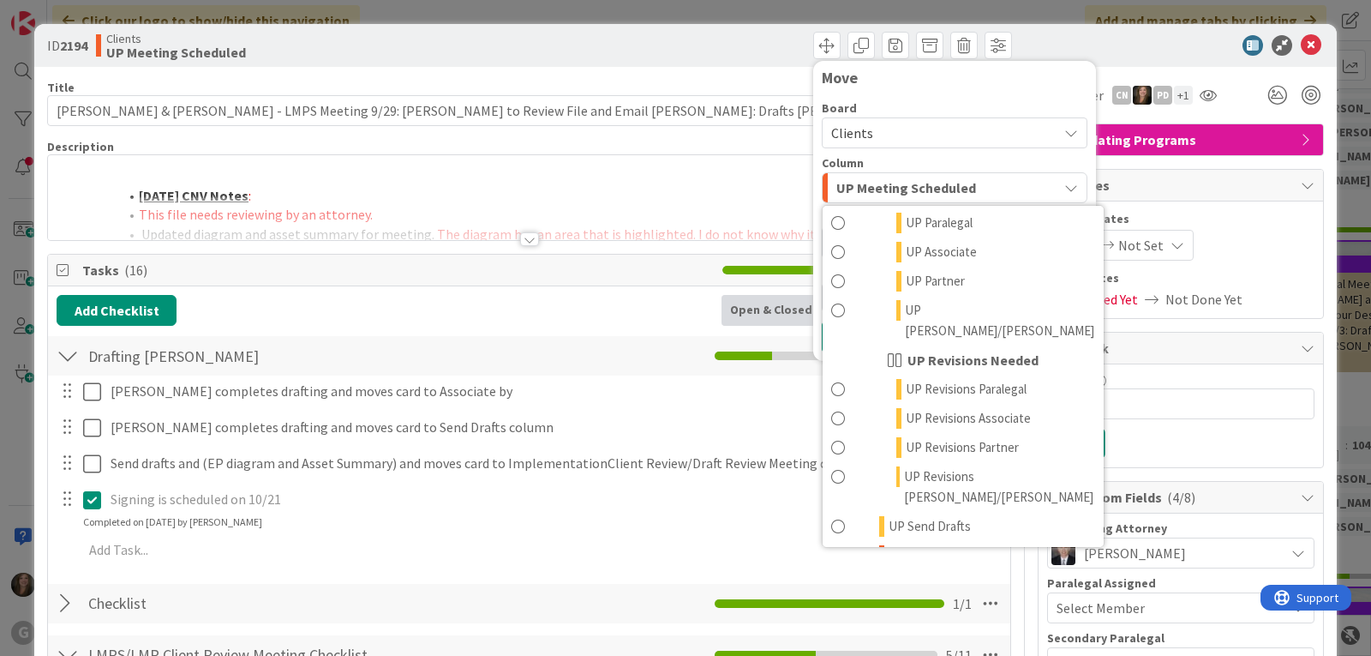
scroll to position [1337, 0]
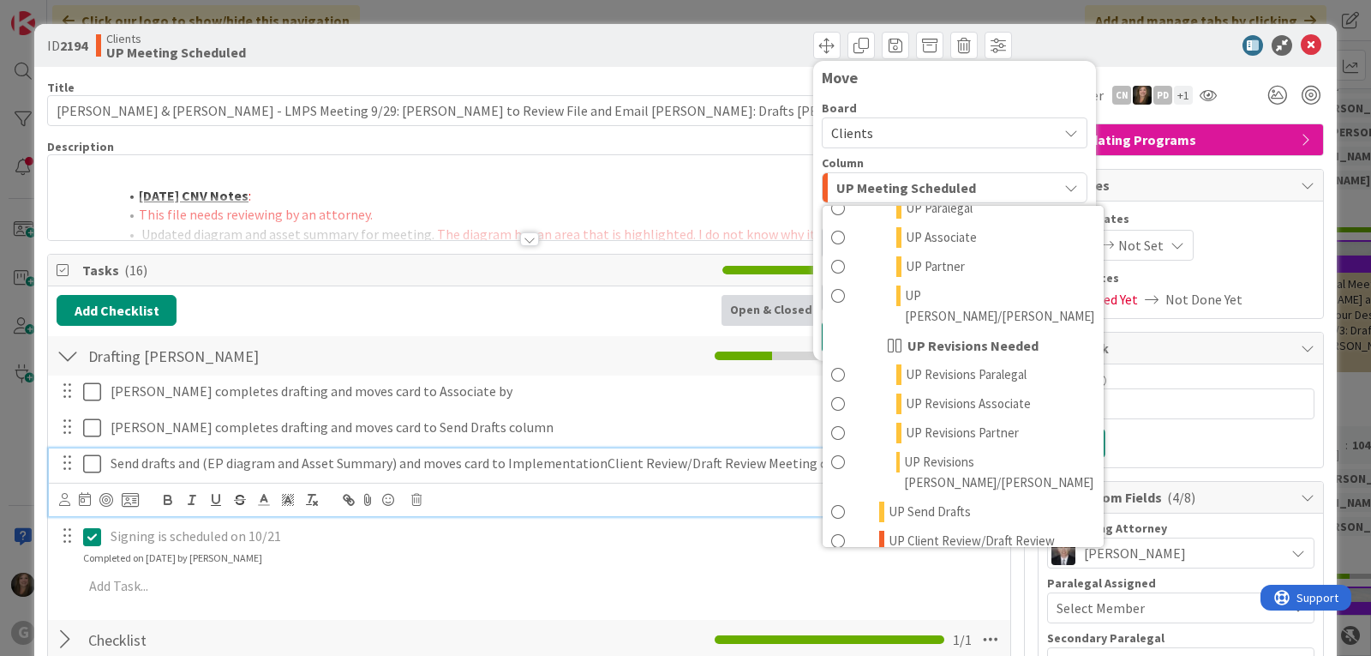
click at [503, 465] on p "Send drafts and (EP diagram and Asset Summary) and moves card to Implementation…" at bounding box center [512, 463] width 802 height 20
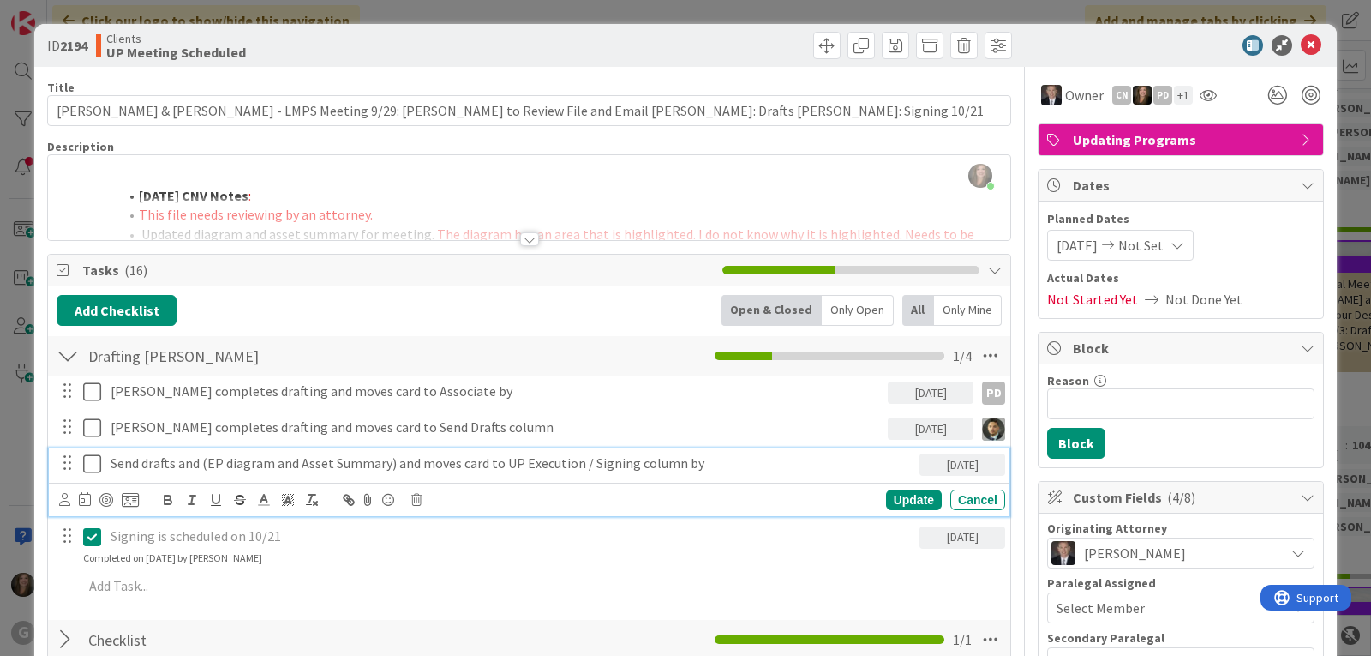
click at [1057, 247] on span "[DATE]" at bounding box center [1077, 245] width 41 height 21
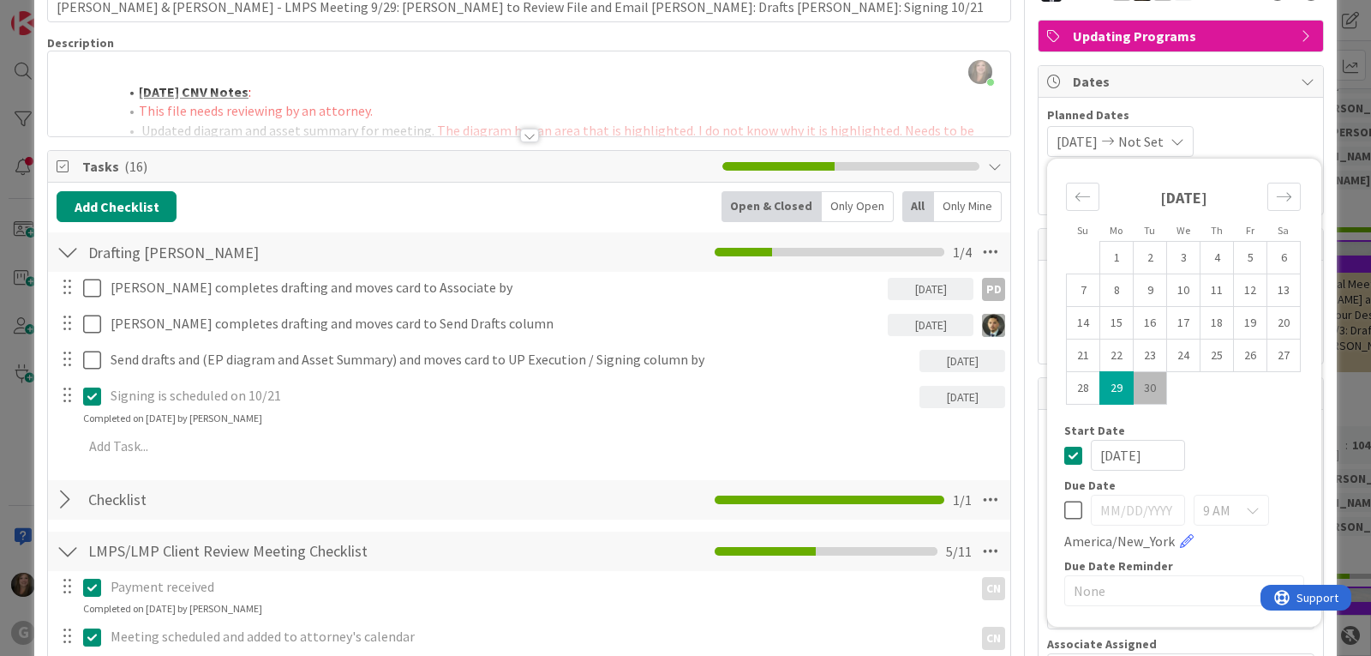
scroll to position [171, 0]
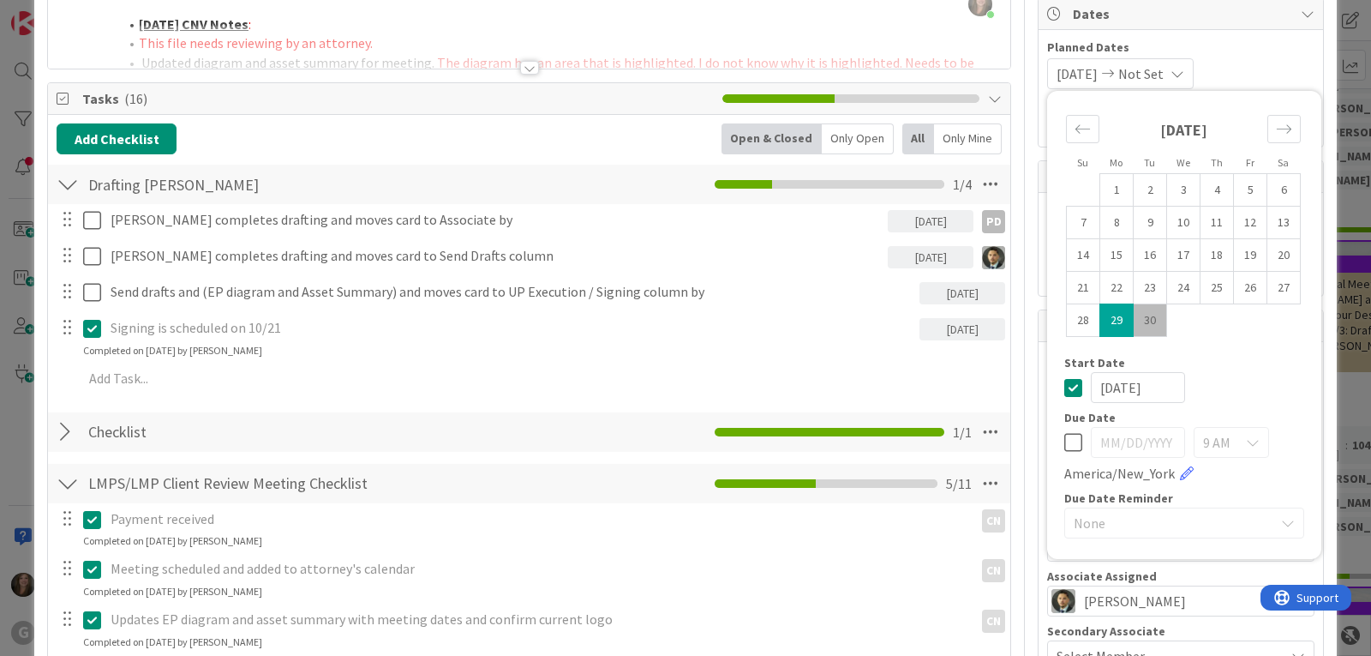
click at [1064, 440] on icon at bounding box center [1073, 442] width 18 height 21
type input "[DATE]"
click at [1276, 123] on icon "Move forward to switch to the next month." at bounding box center [1284, 129] width 16 height 16
click at [1136, 288] on td "21" at bounding box center [1150, 288] width 33 height 33
type input "[DATE]"
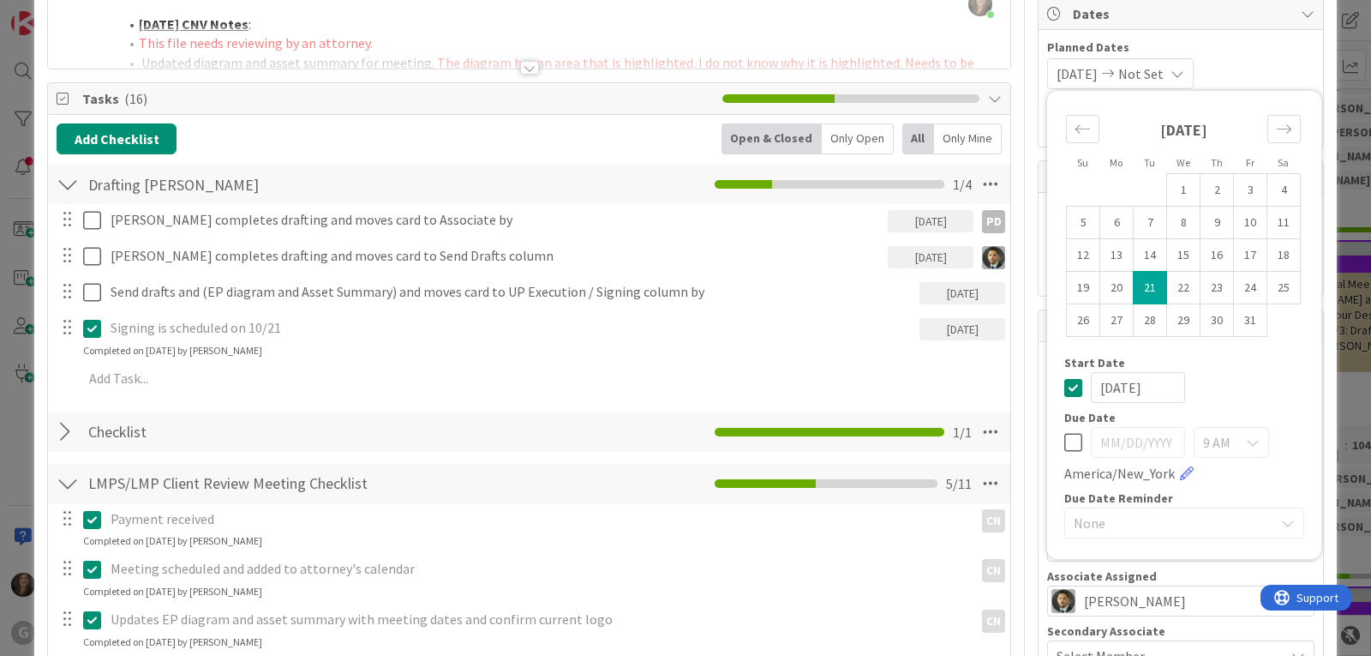
click at [1064, 443] on icon at bounding box center [1073, 442] width 18 height 21
click at [1137, 285] on td "21" at bounding box center [1150, 288] width 33 height 33
type input "[DATE]"
click at [1121, 393] on input "[DATE]" at bounding box center [1138, 387] width 94 height 31
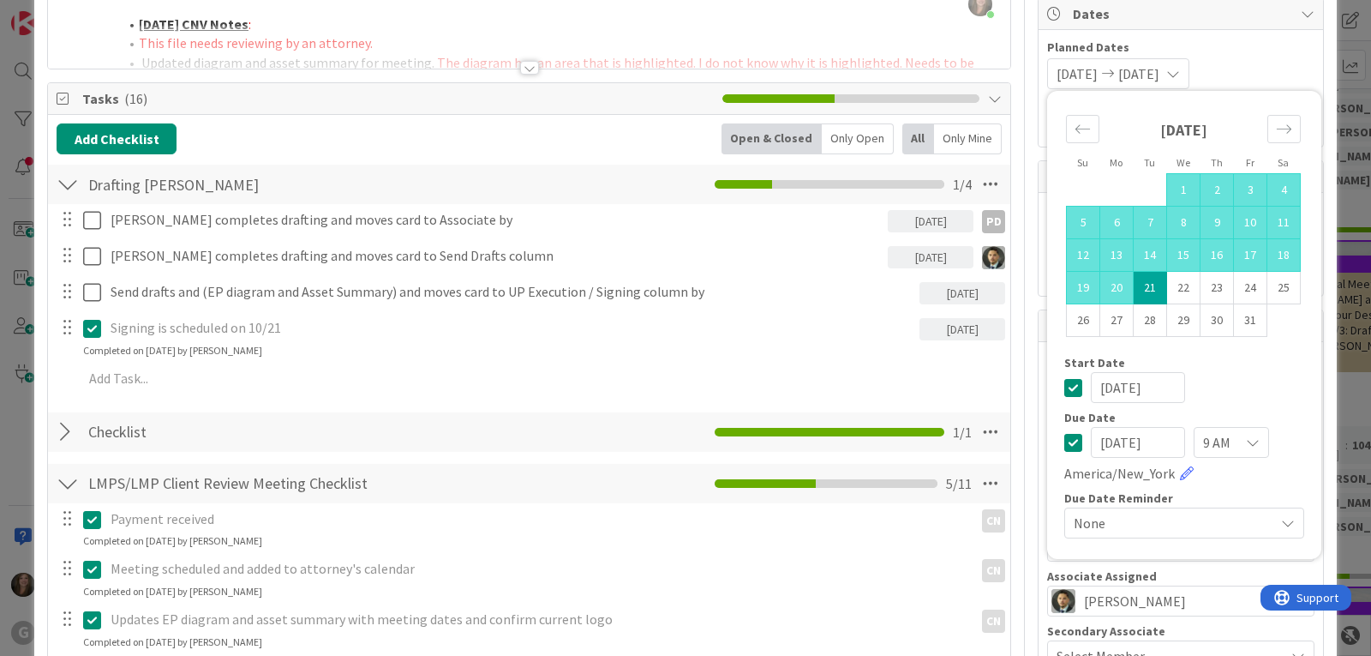
type input "[DATE]"
click at [1234, 381] on div "[DATE]" at bounding box center [1184, 387] width 240 height 31
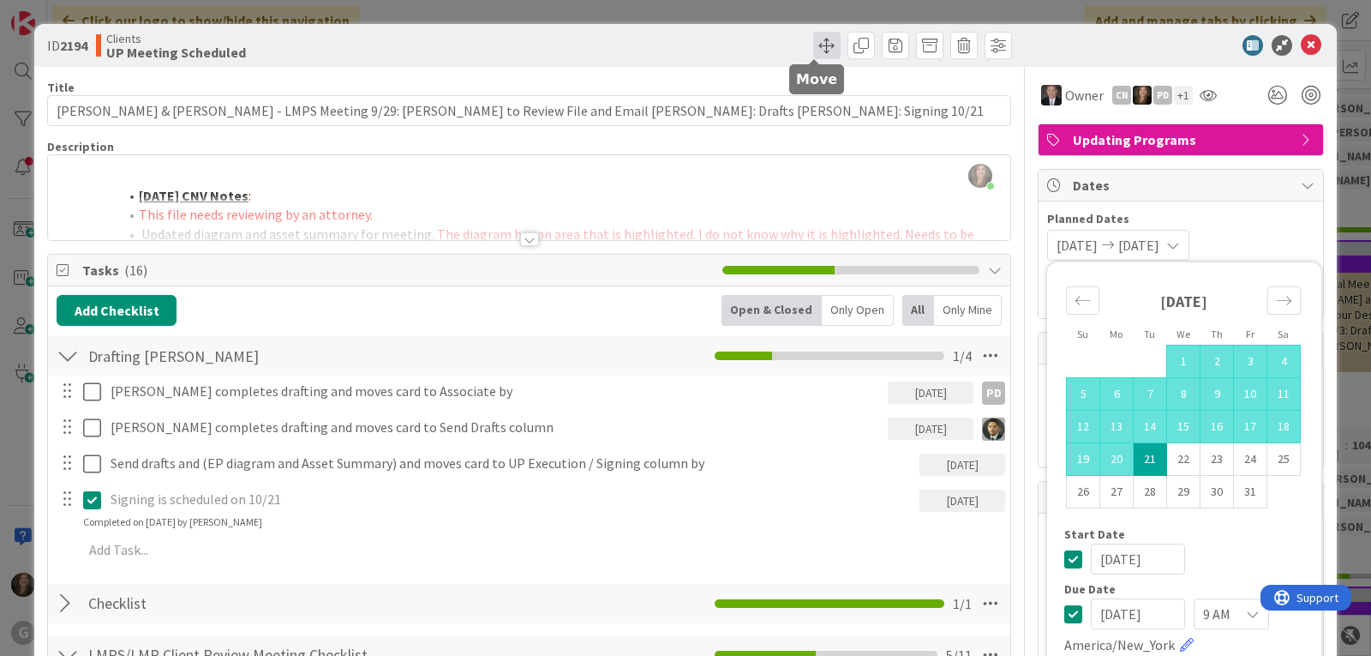
click at [813, 45] on span at bounding box center [826, 45] width 27 height 27
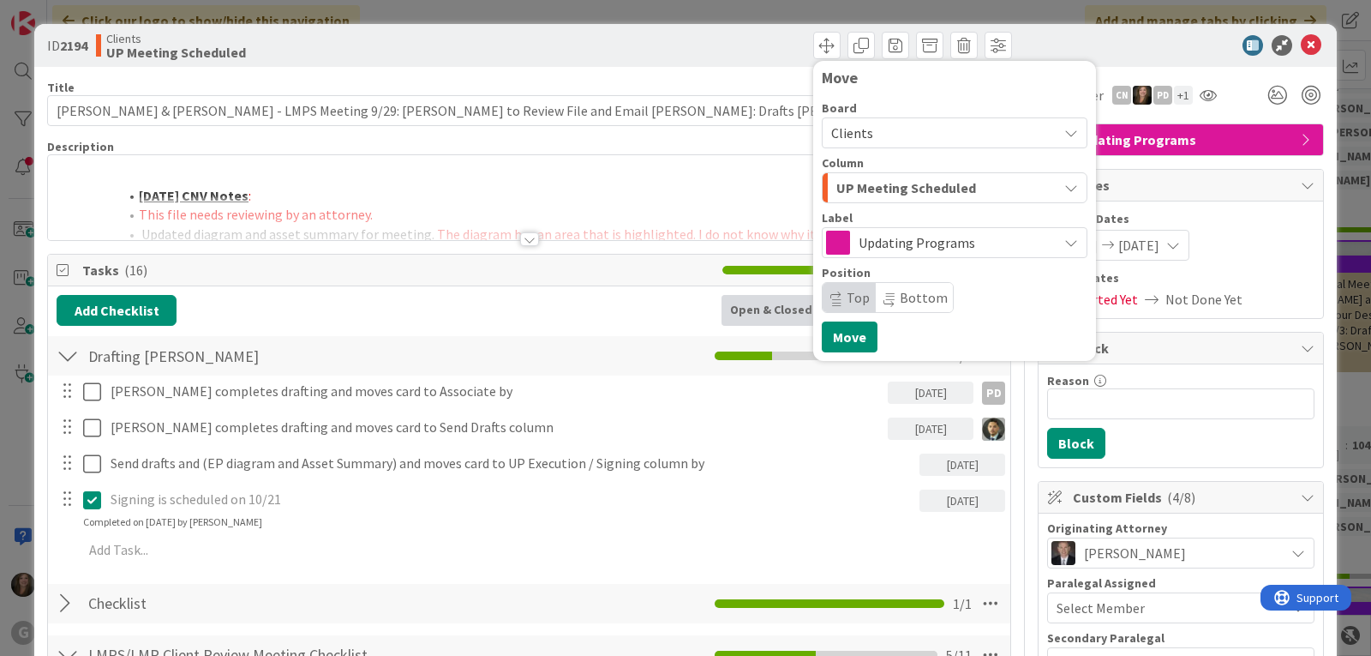
click at [872, 182] on span "UP Meeting Scheduled" at bounding box center [906, 188] width 140 height 22
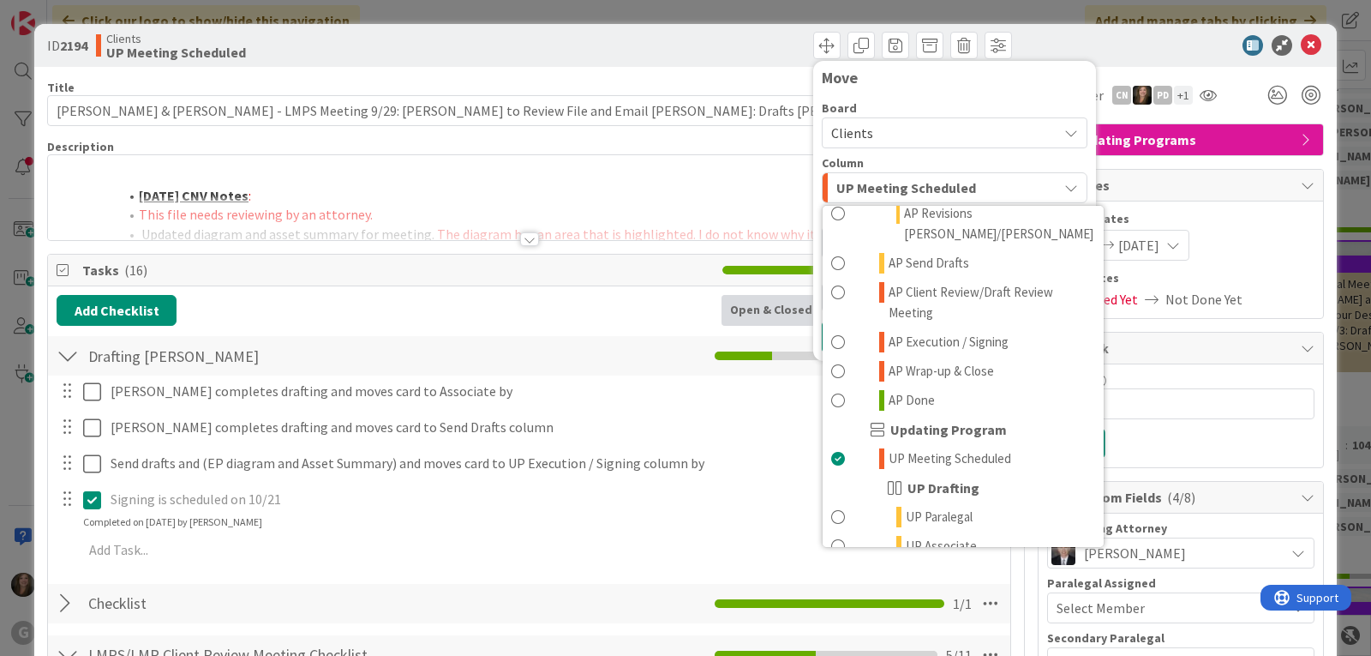
scroll to position [1114, 0]
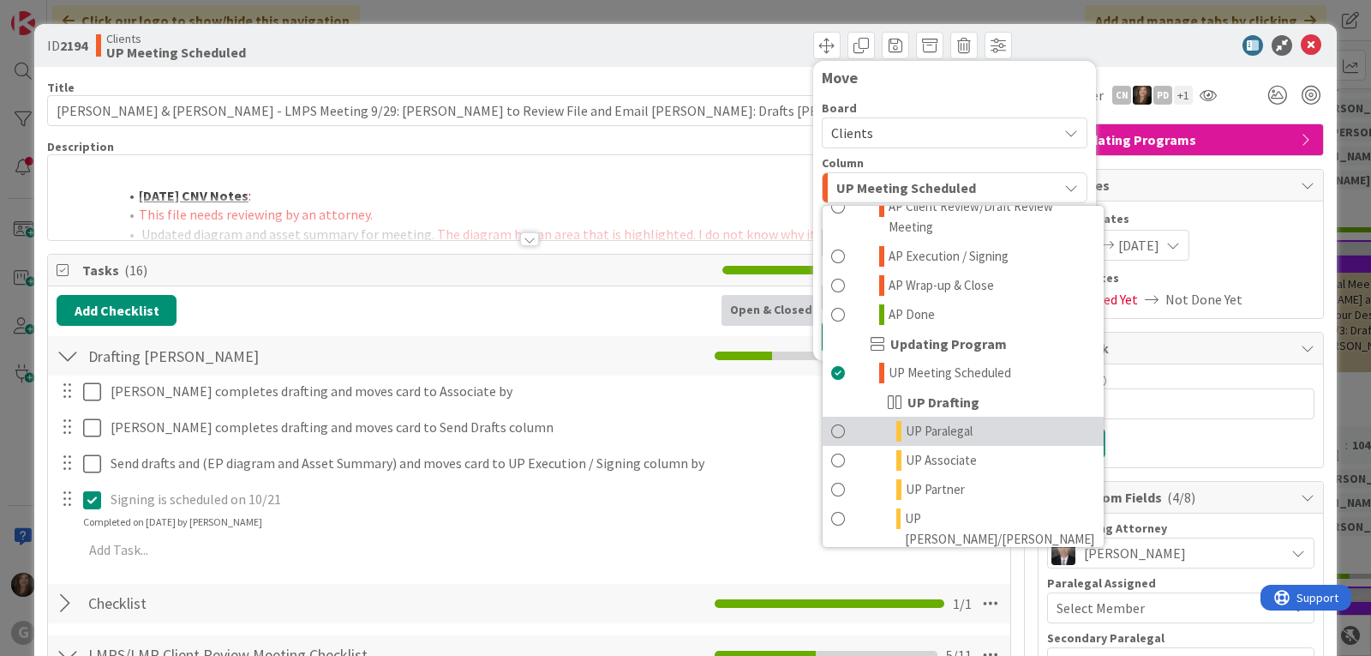
click at [831, 421] on span at bounding box center [838, 431] width 14 height 21
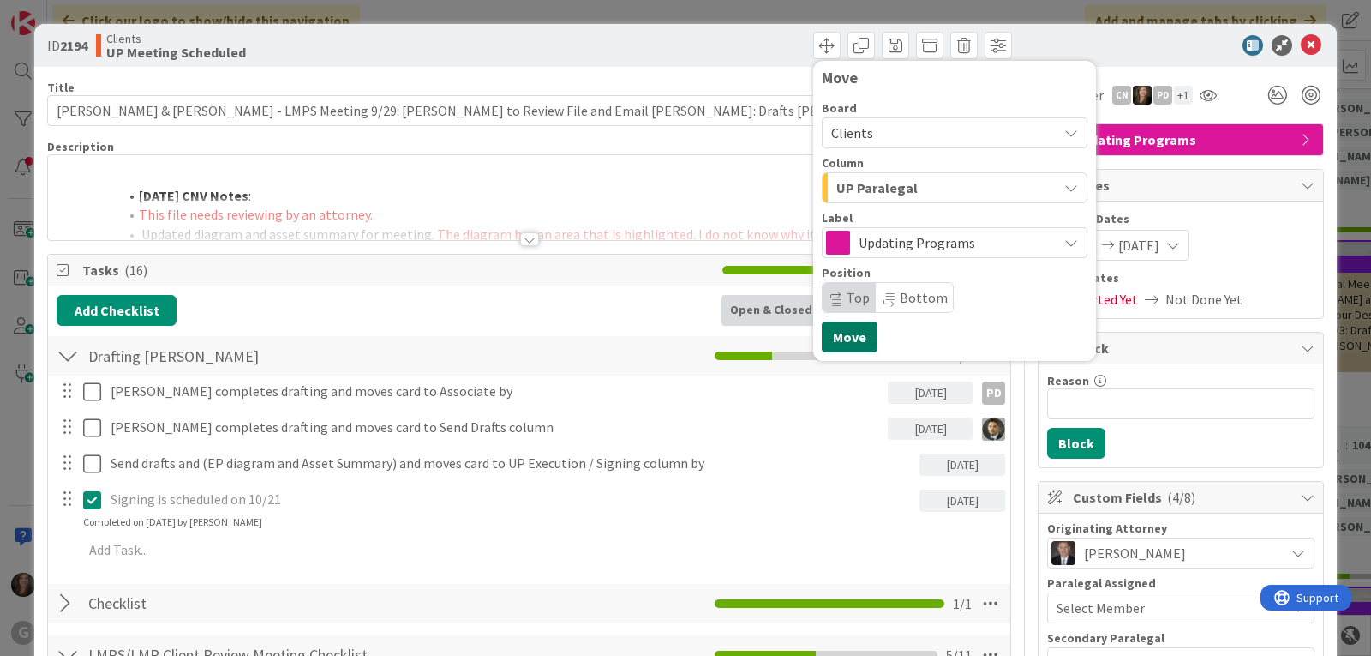
click at [822, 346] on button "Move" at bounding box center [850, 336] width 56 height 31
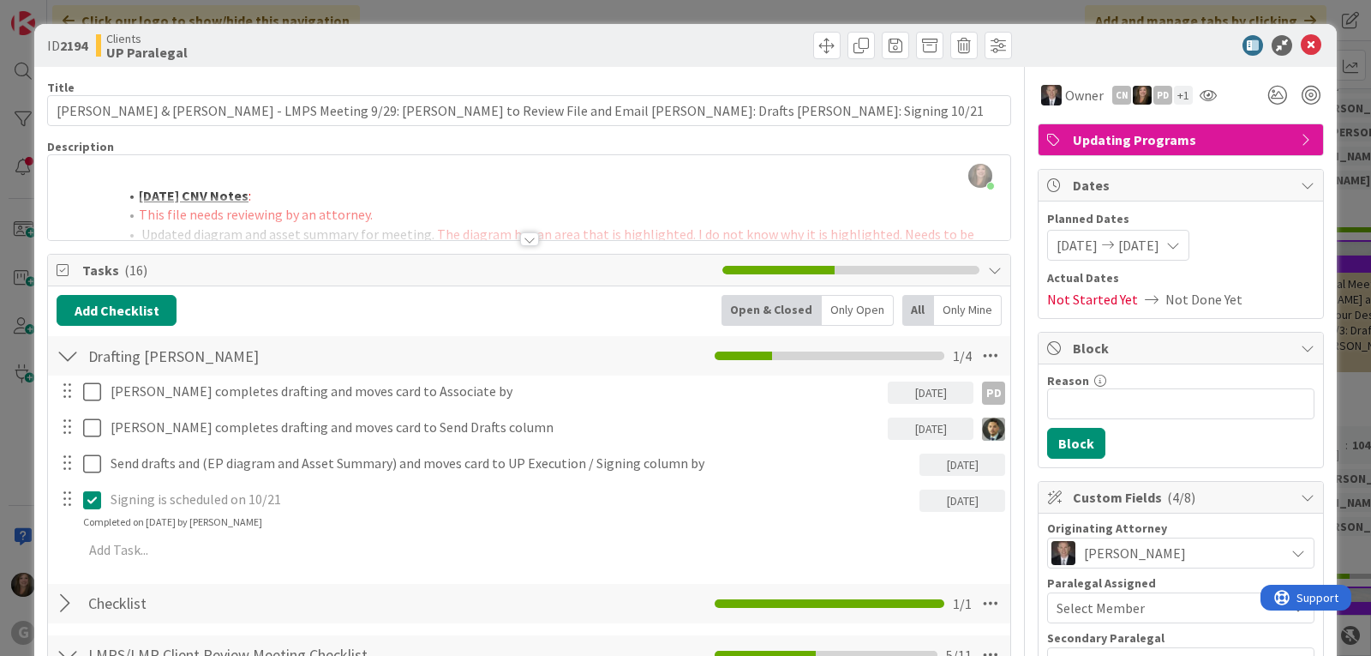
click at [168, 160] on div "[PERSON_NAME] joined 3 m ago [DATE] CNV Notes : This file needs reviewing by an…" at bounding box center [529, 197] width 962 height 85
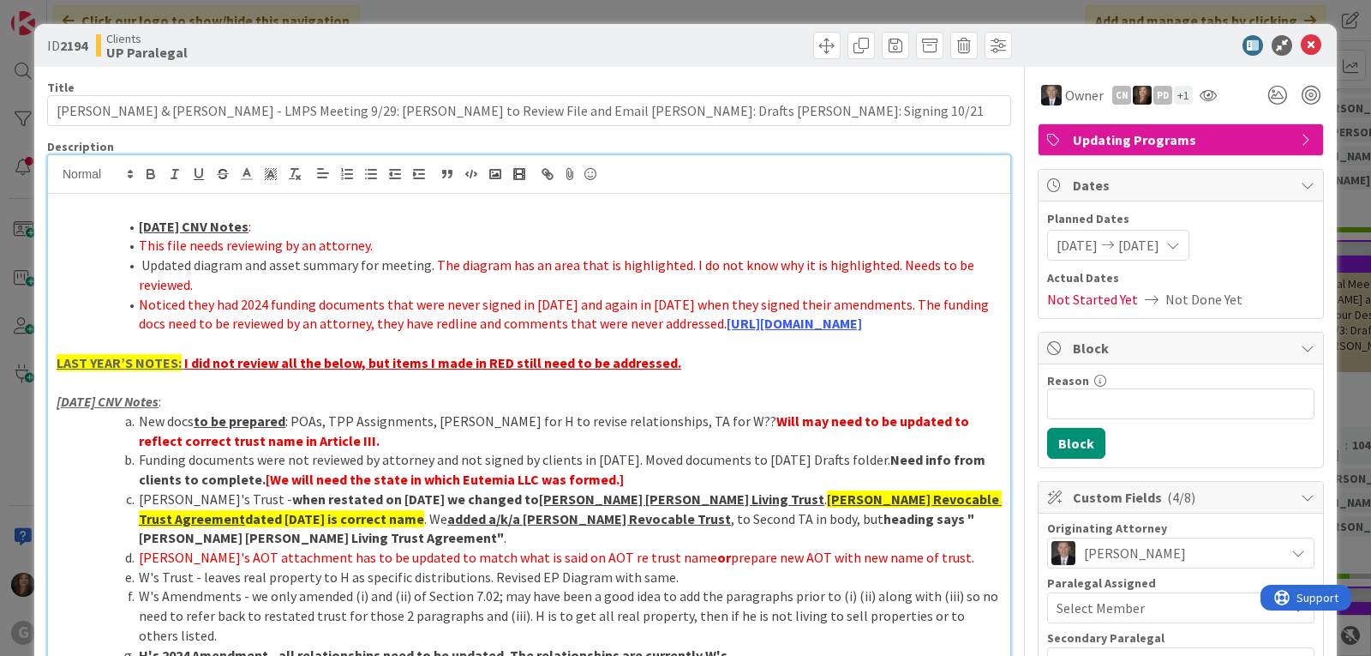
click at [156, 204] on p at bounding box center [529, 207] width 945 height 20
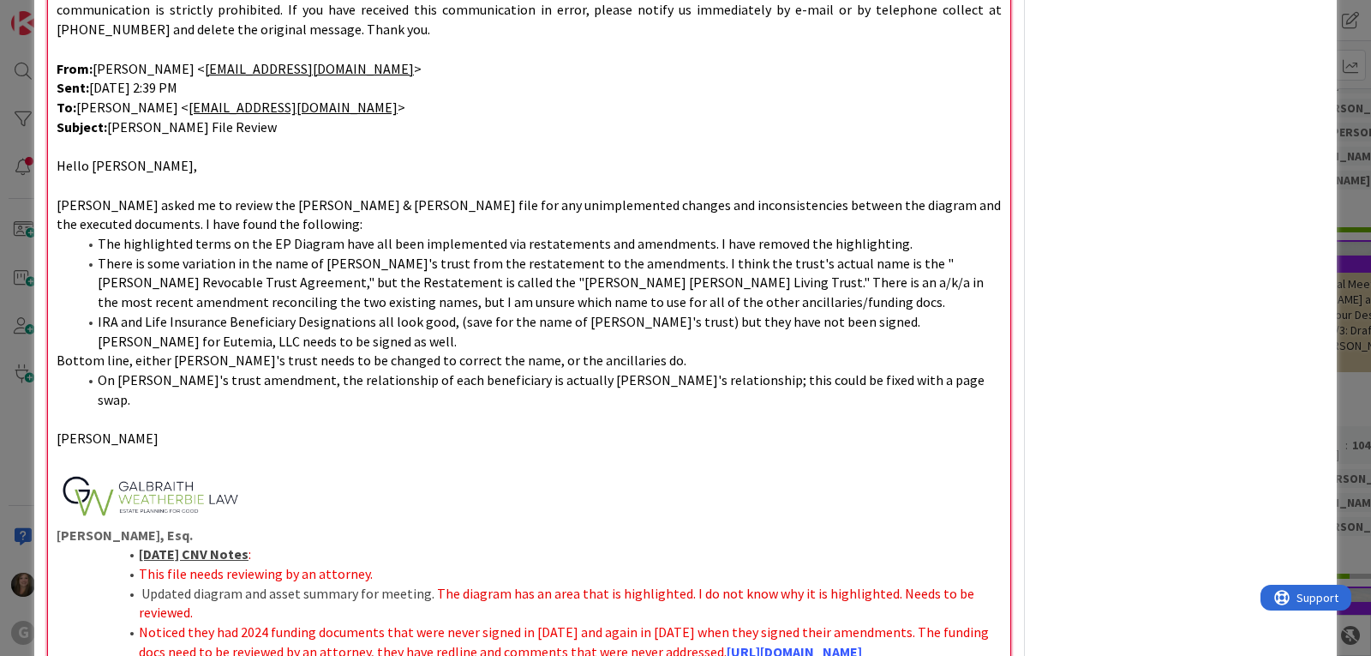
scroll to position [1942, 0]
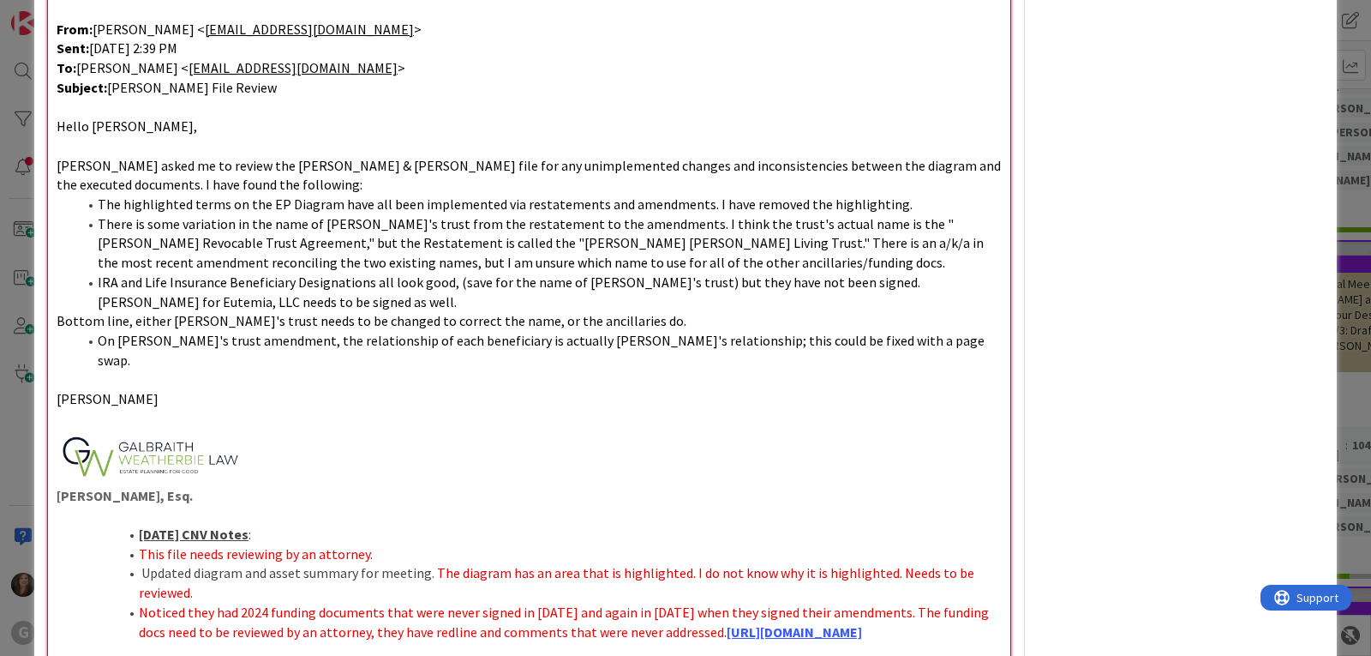
click at [263, 434] on p at bounding box center [529, 456] width 945 height 57
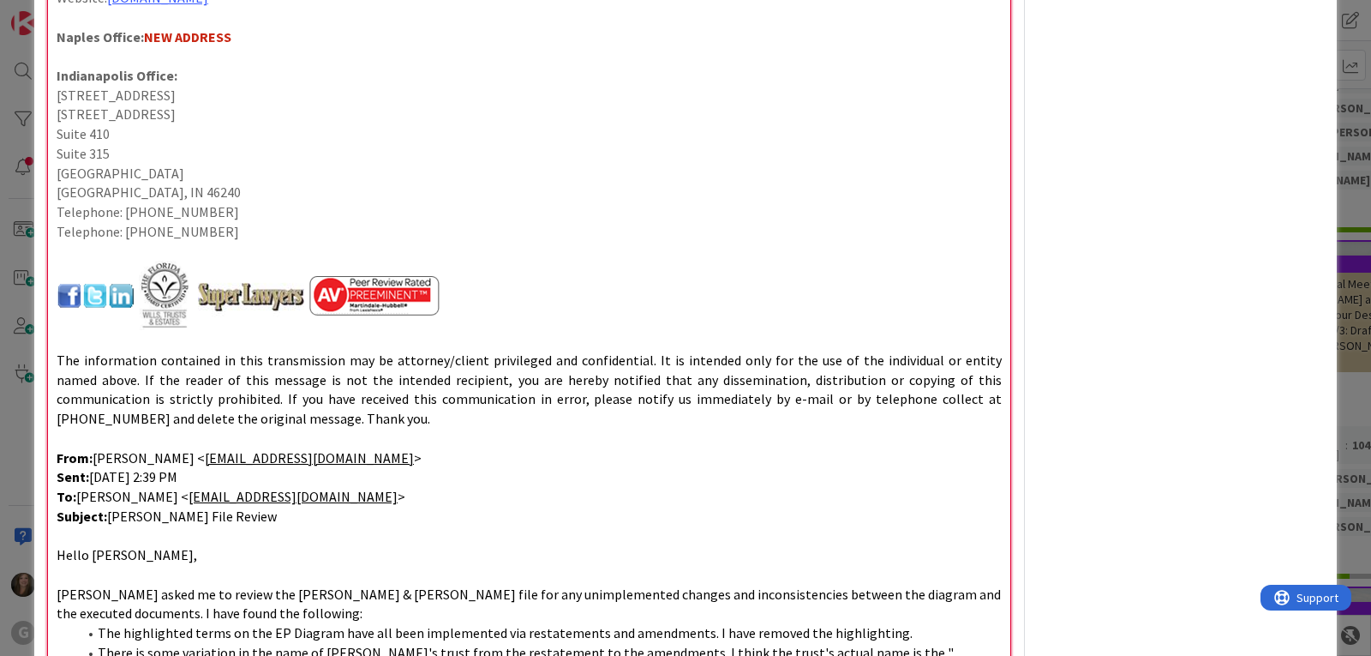
scroll to position [1342, 0]
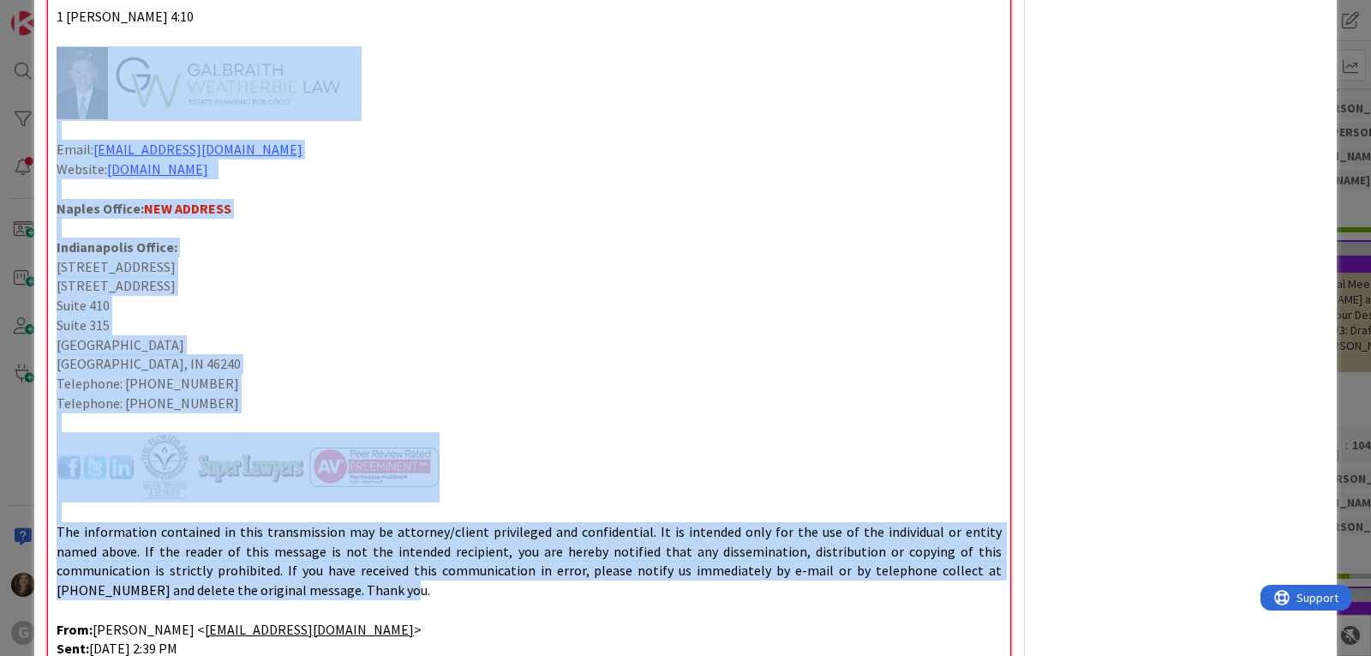
drag, startPoint x: 237, startPoint y: 591, endPoint x: -26, endPoint y: 70, distance: 583.7
click at [0, 70] on html "G Click our logo to show/hide this navigation Add and manage tabs by clicking K…" at bounding box center [685, 328] width 1371 height 656
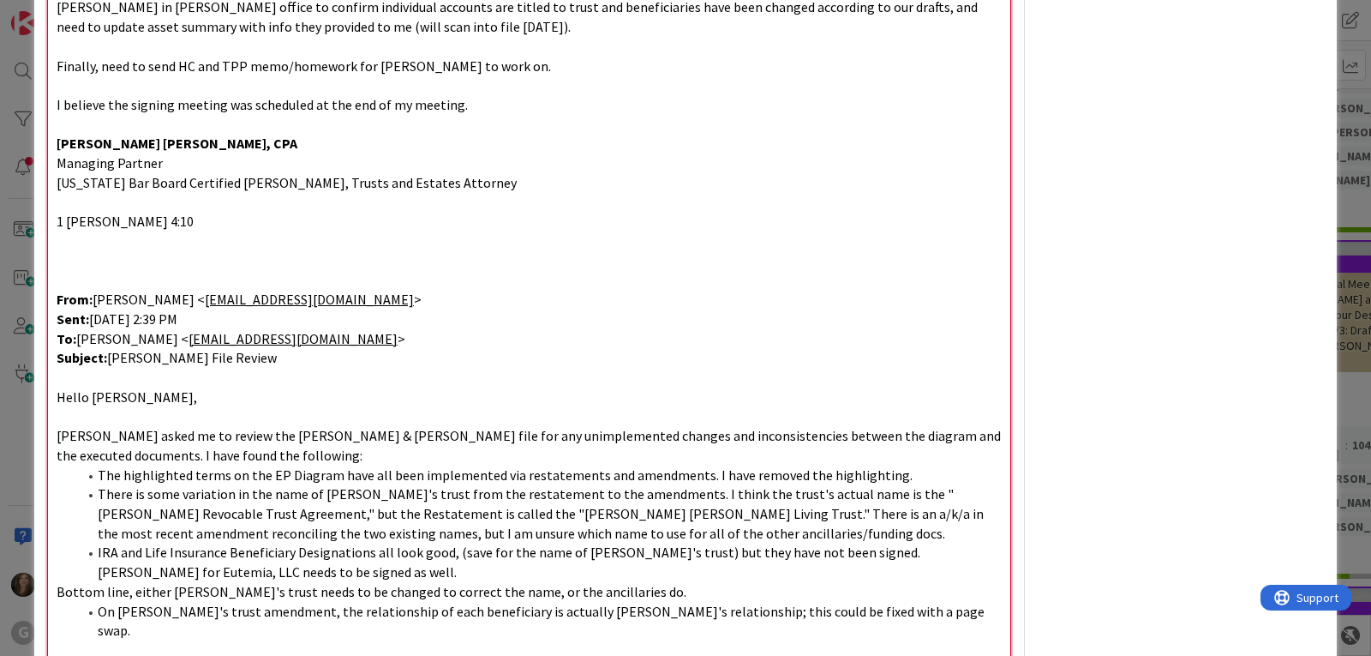
scroll to position [1085, 0]
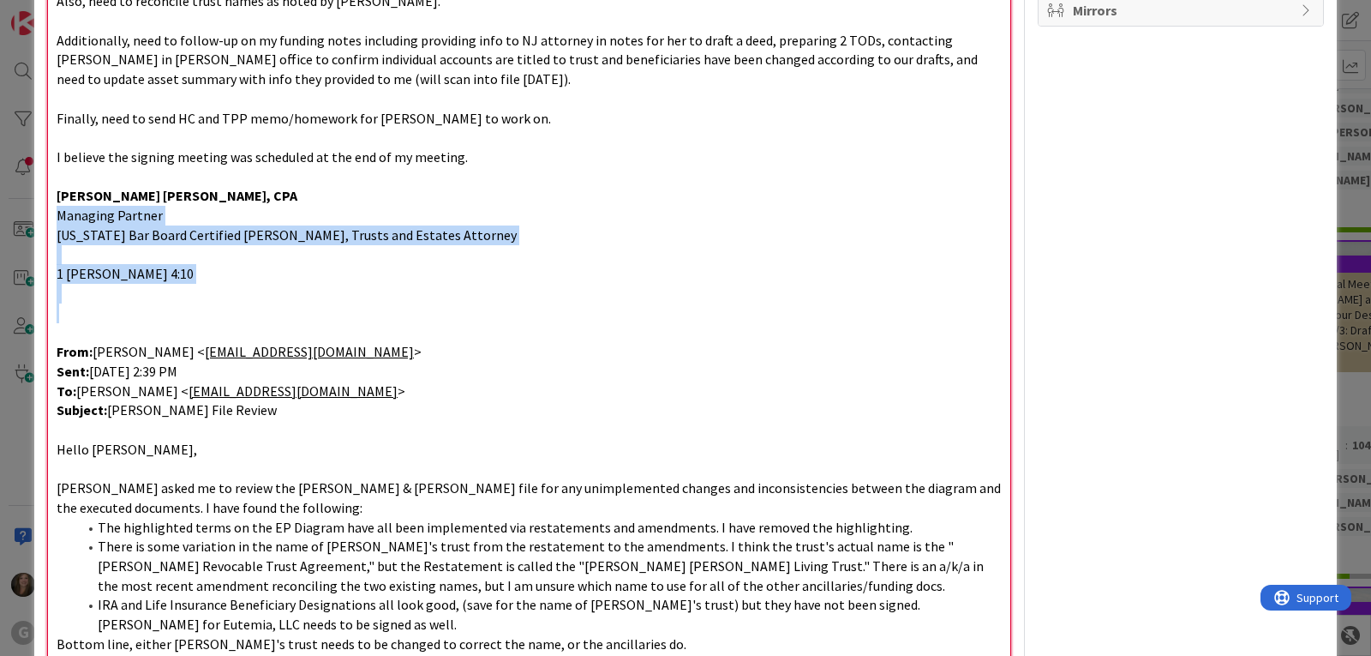
drag, startPoint x: 56, startPoint y: 311, endPoint x: 51, endPoint y: 222, distance: 89.2
click at [51, 222] on div "[DATE]: [PERSON_NAME] and [PERSON_NAME] - please review the email below from [P…" at bounding box center [529, 201] width 962 height 2185
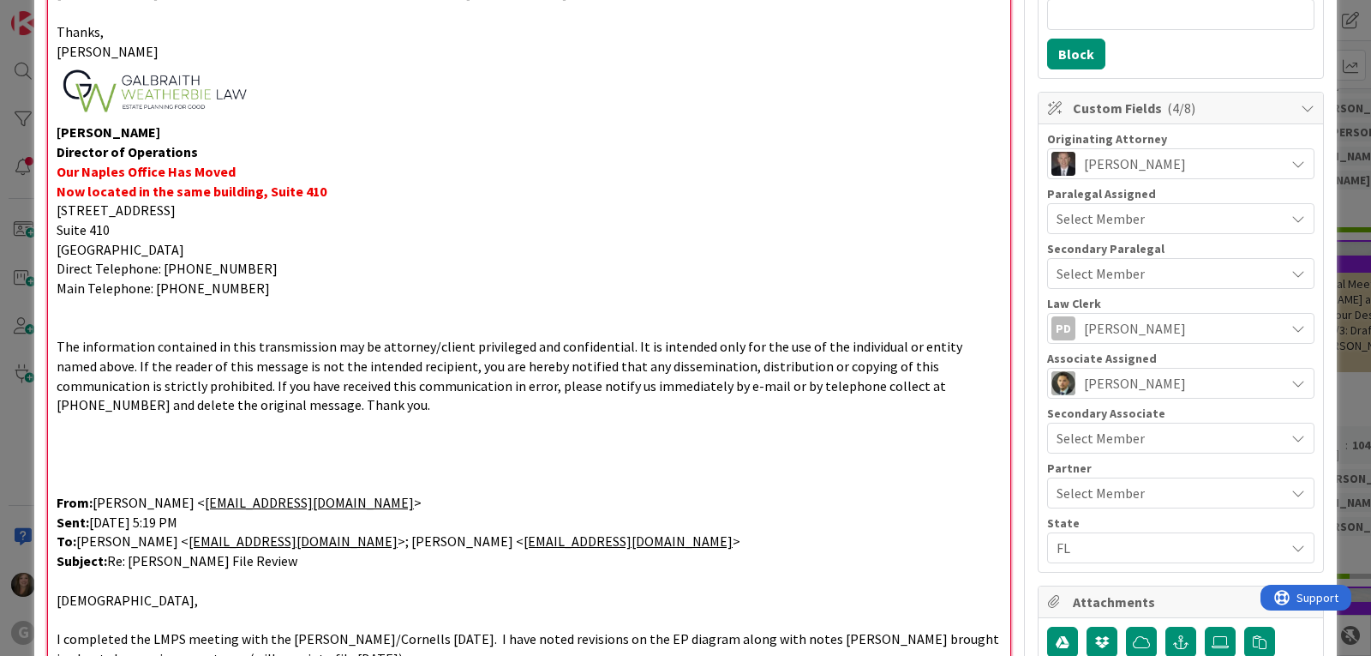
scroll to position [314, 0]
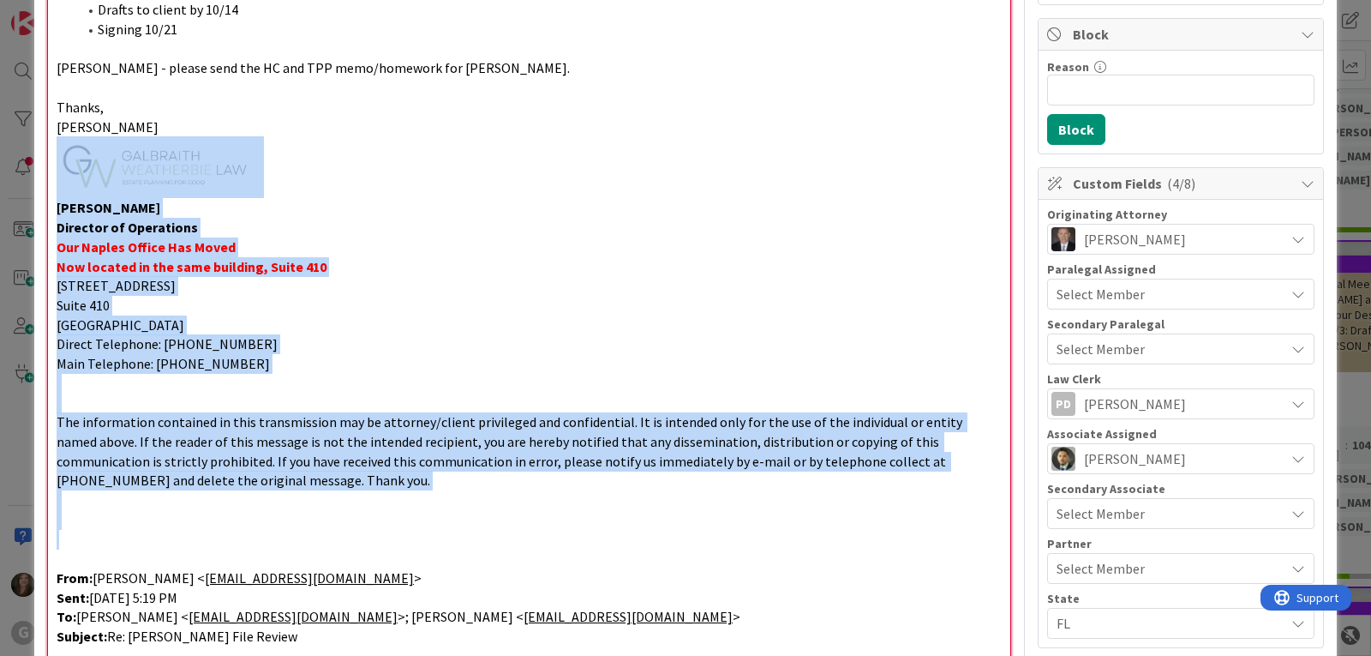
drag, startPoint x: 57, startPoint y: 534, endPoint x: 60, endPoint y: 167, distance: 366.8
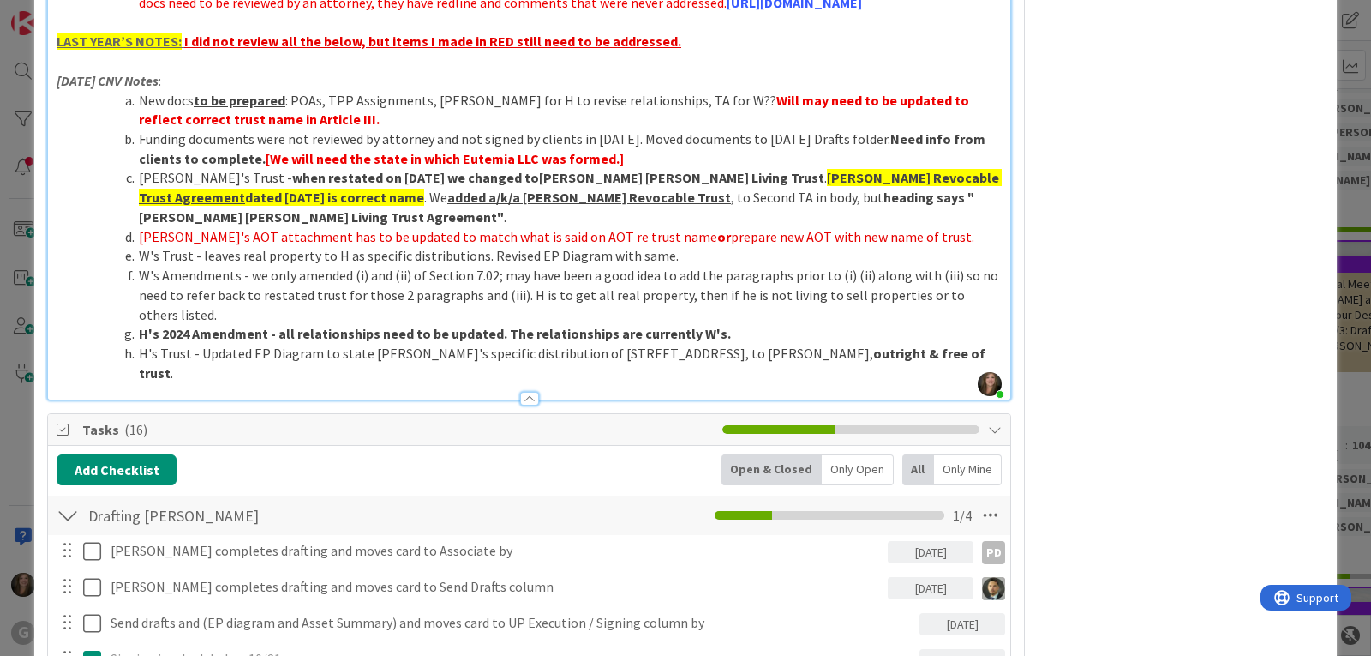
scroll to position [1457, 0]
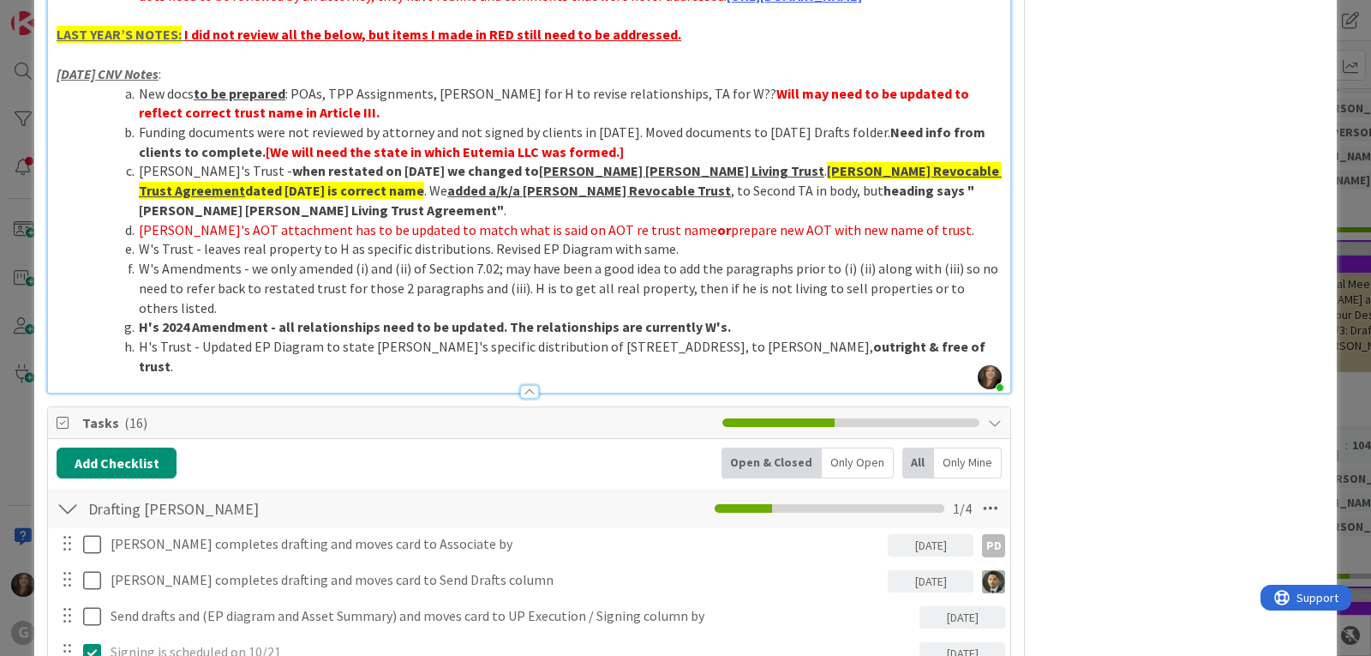
click at [520, 385] on div at bounding box center [529, 392] width 19 height 14
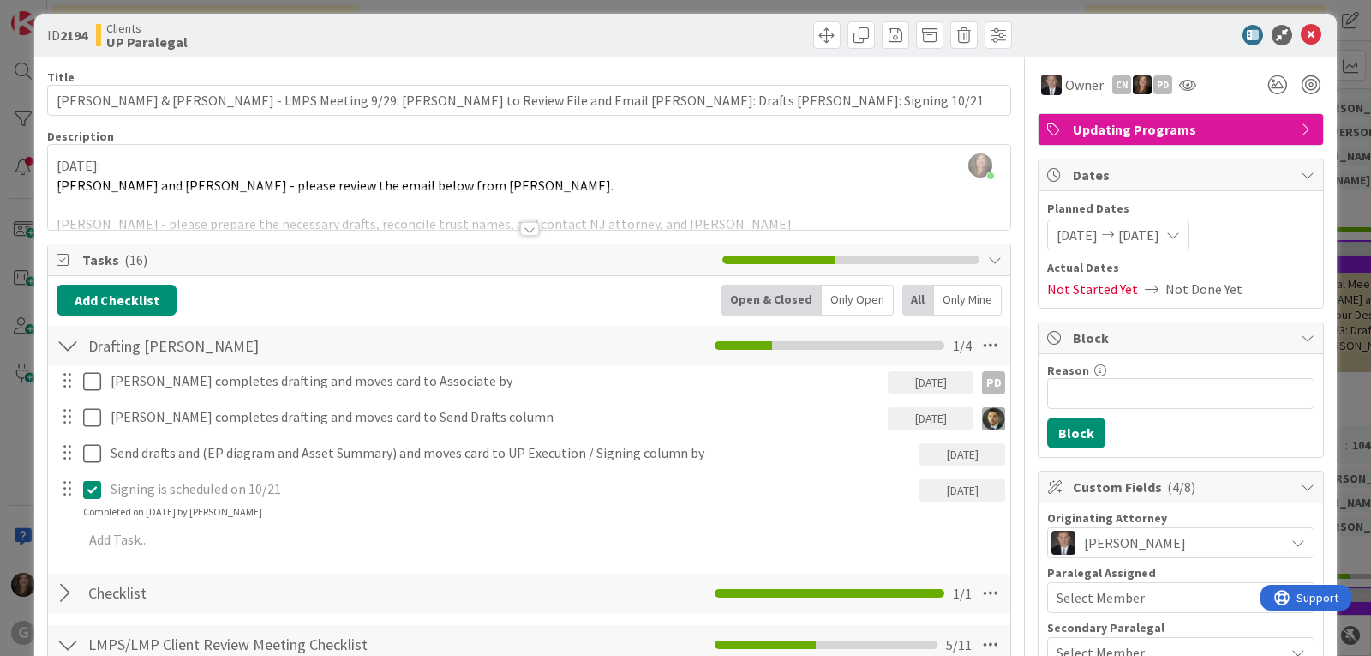
scroll to position [0, 0]
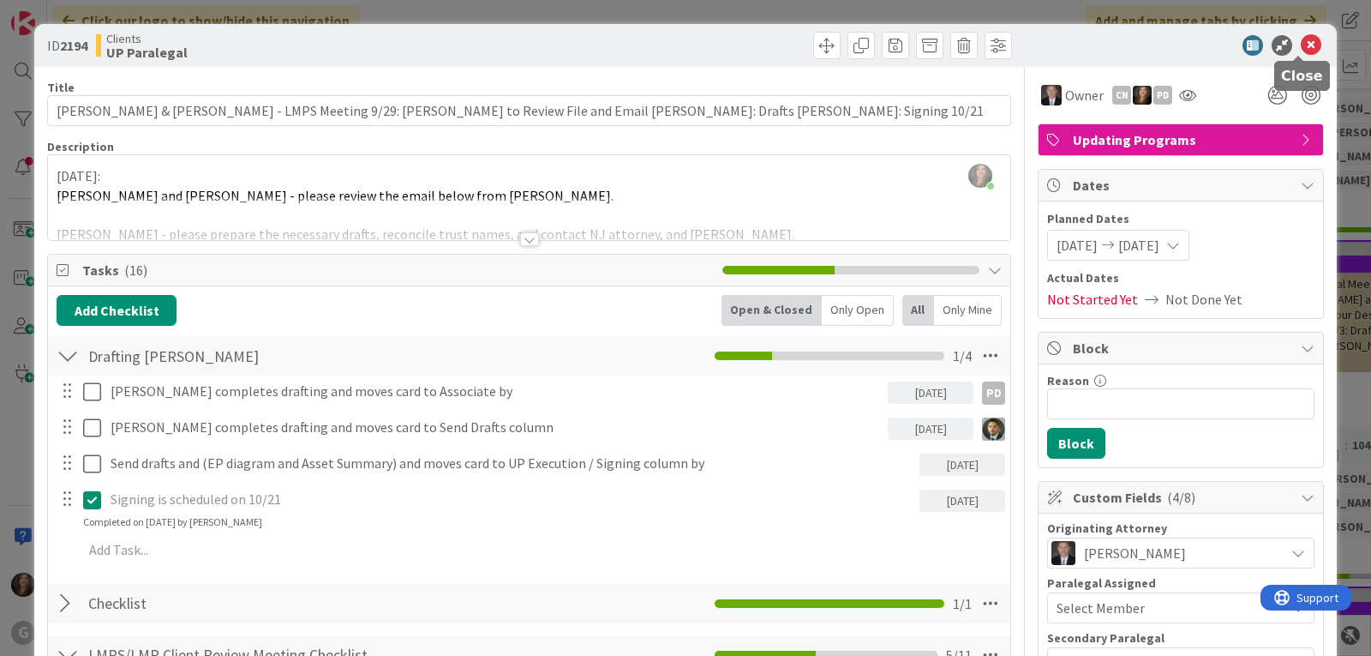
click at [1301, 48] on icon at bounding box center [1311, 45] width 21 height 21
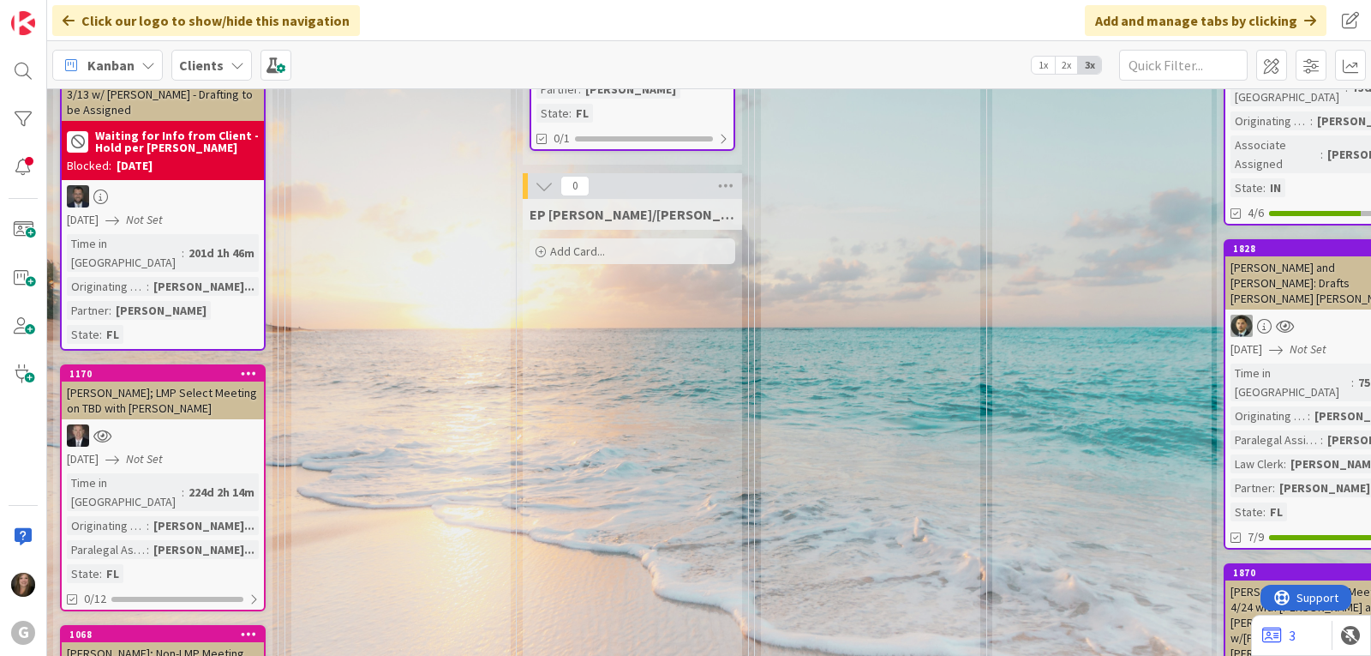
scroll to position [3342, 0]
